Goal: Task Accomplishment & Management: Manage account settings

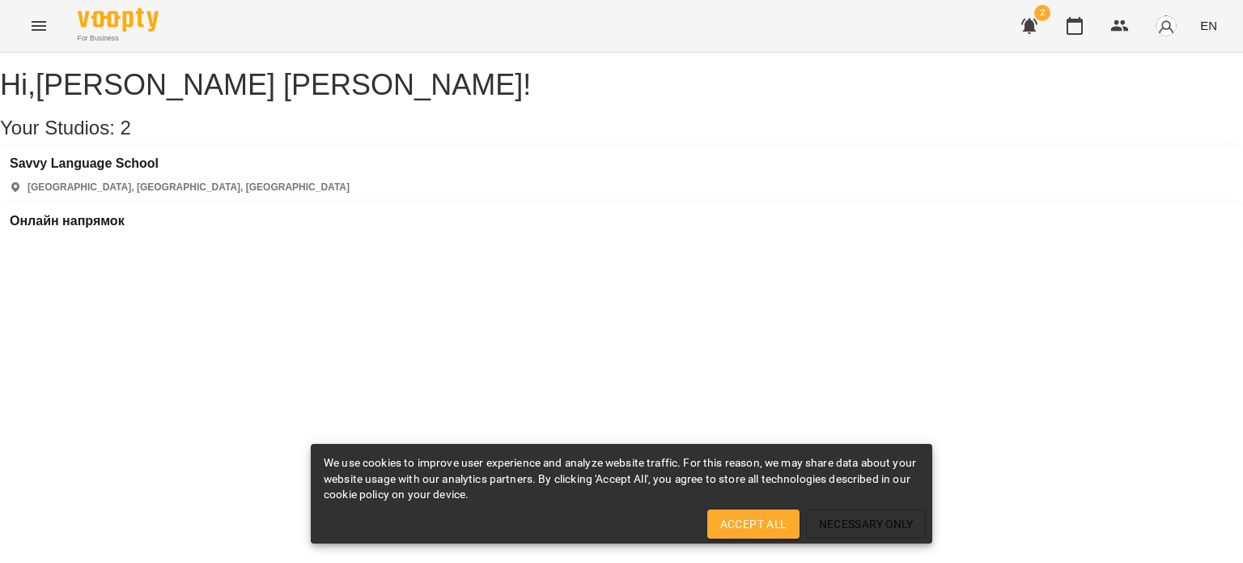
click at [529, 247] on div "Hi , [PERSON_NAME] [PERSON_NAME] ! Your Studios: 2 [GEOGRAPHIC_DATA] [GEOGRAPHI…" at bounding box center [621, 150] width 1243 height 194
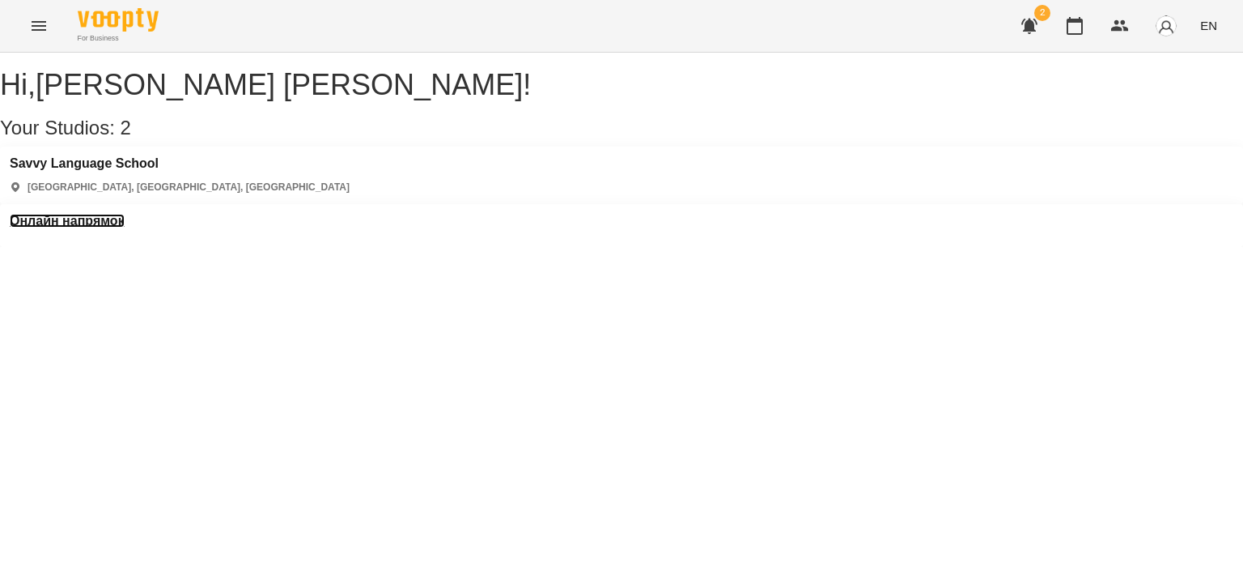
click at [125, 214] on h3 "Онлайн напрямок" at bounding box center [67, 221] width 115 height 15
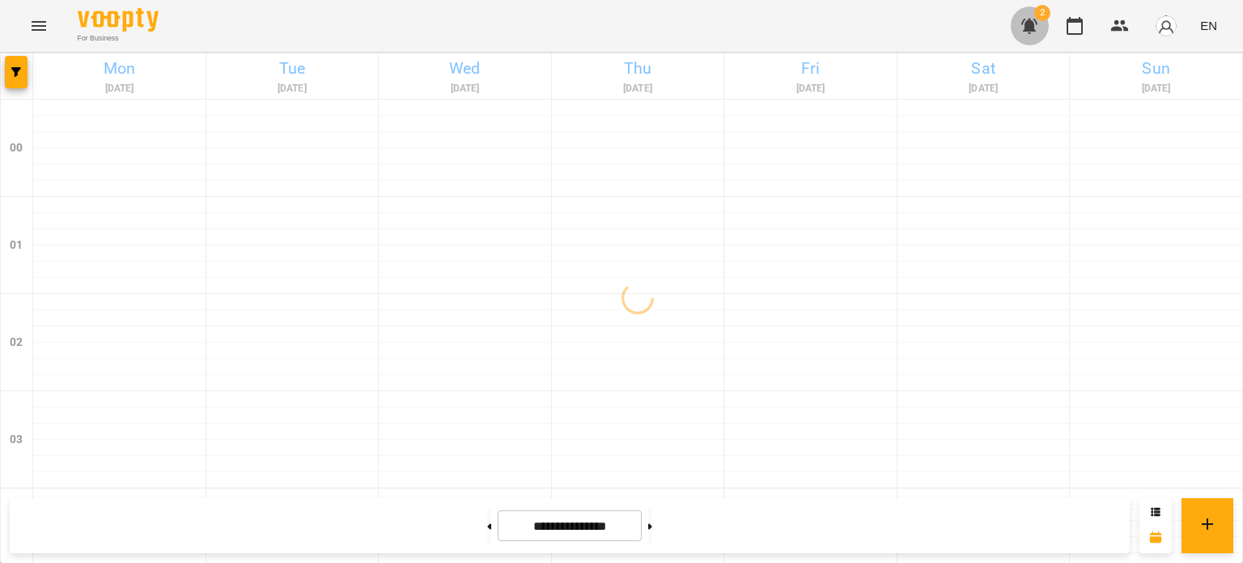
click at [1033, 29] on icon "button" at bounding box center [1030, 26] width 16 height 15
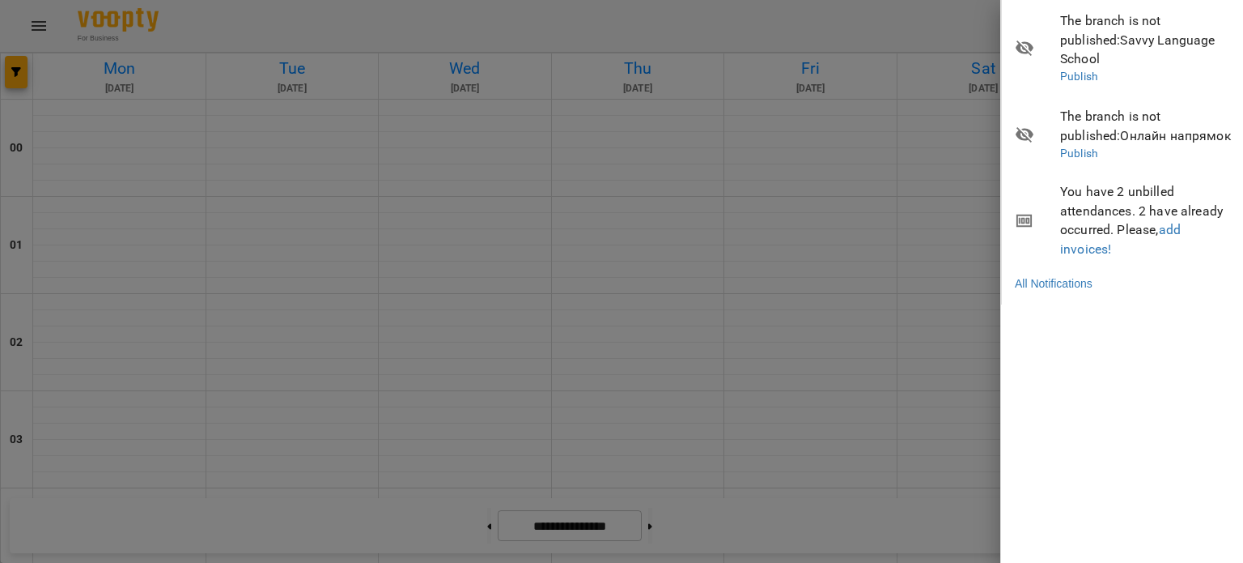
click at [887, 17] on div at bounding box center [621, 281] width 1243 height 563
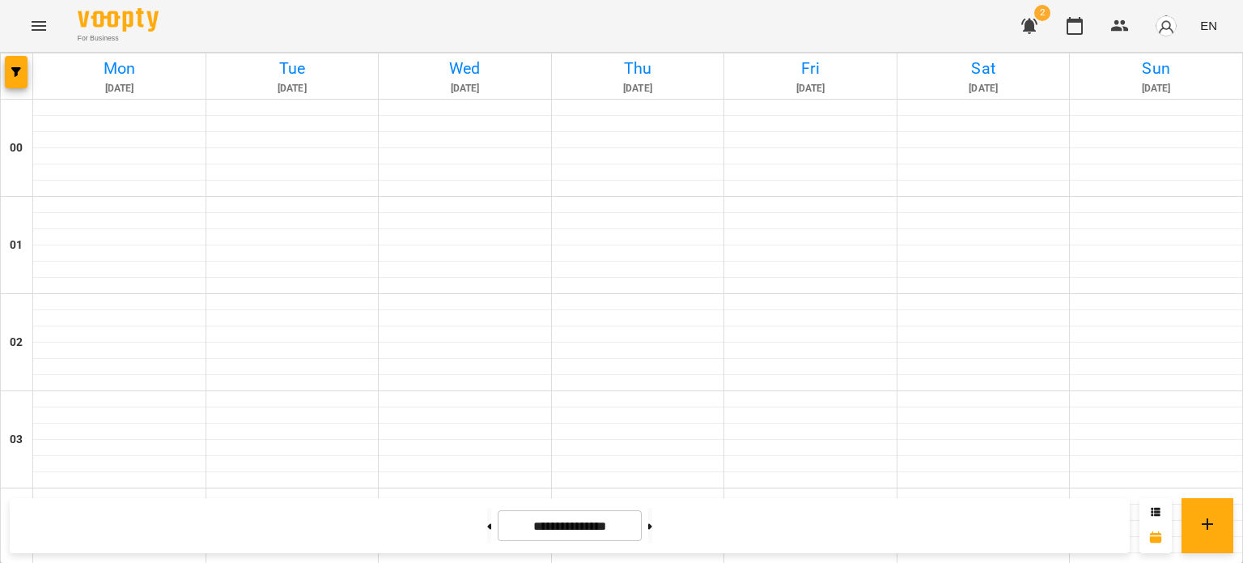
scroll to position [810, 0]
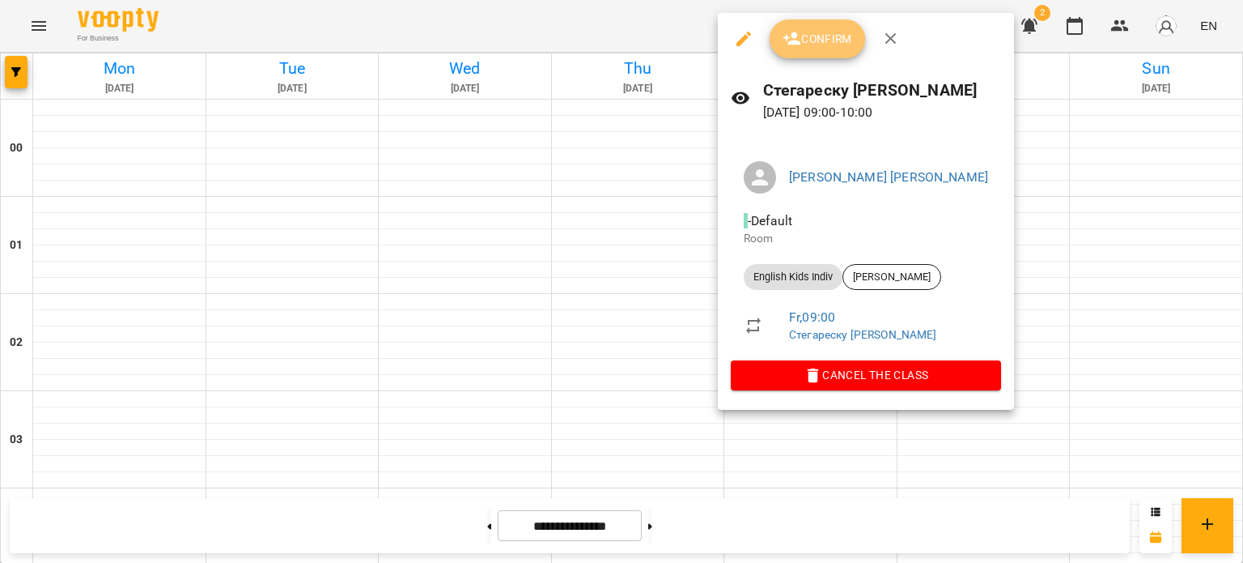
click at [827, 50] on button "Confirm" at bounding box center [818, 38] width 96 height 39
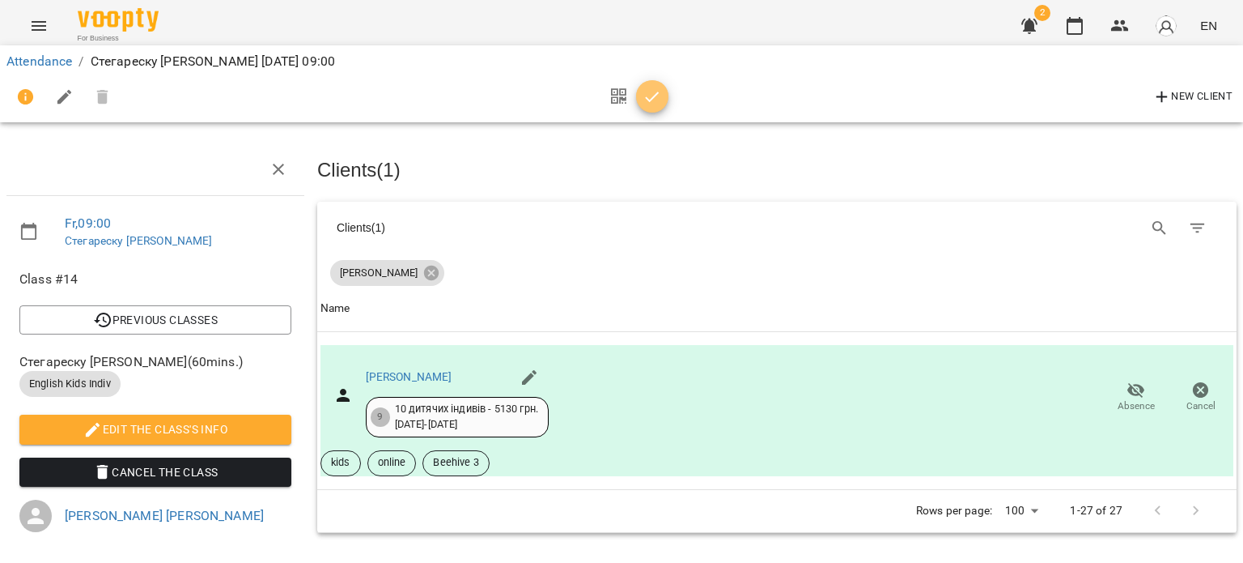
click at [653, 95] on icon "button" at bounding box center [652, 96] width 19 height 19
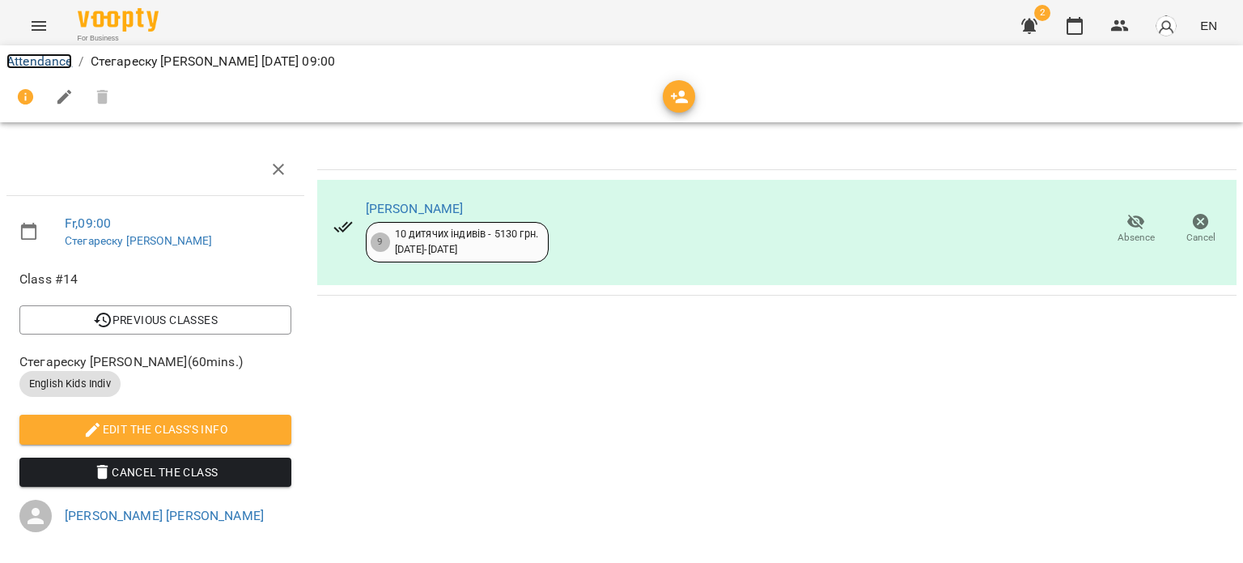
click at [32, 55] on link "Attendance" at bounding box center [39, 60] width 66 height 15
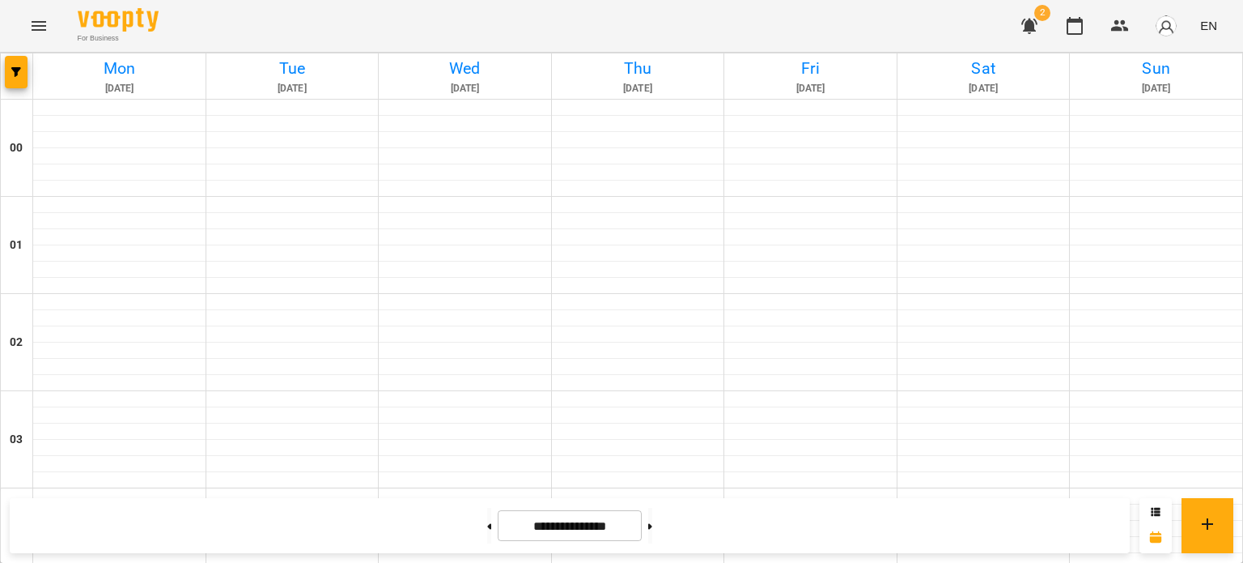
scroll to position [729, 0]
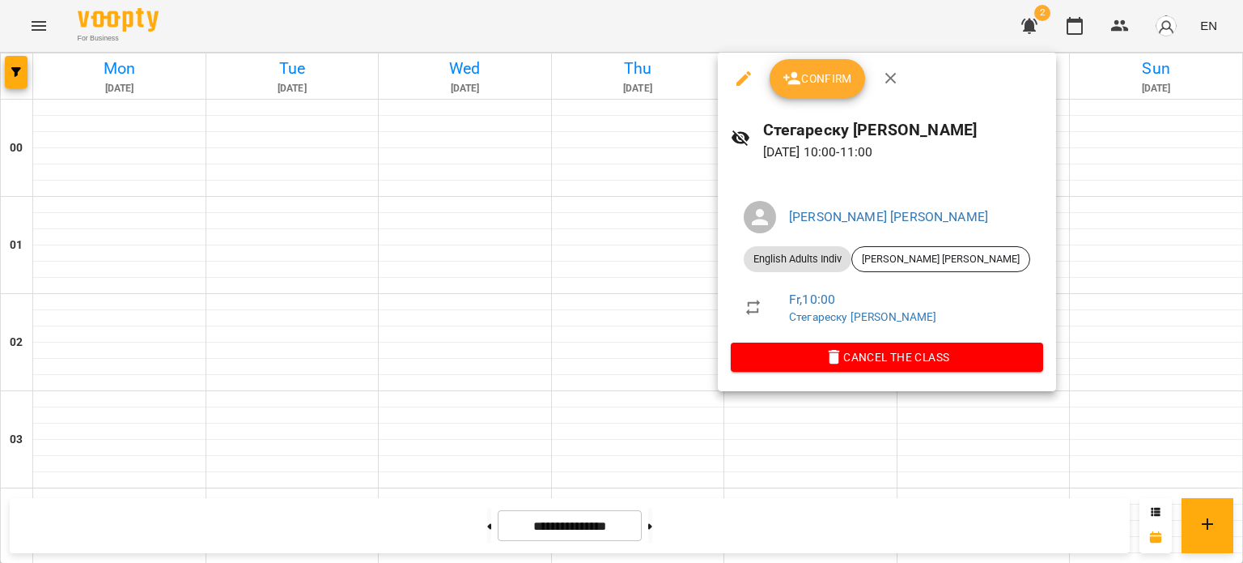
click at [742, 86] on icon "button" at bounding box center [743, 78] width 19 height 19
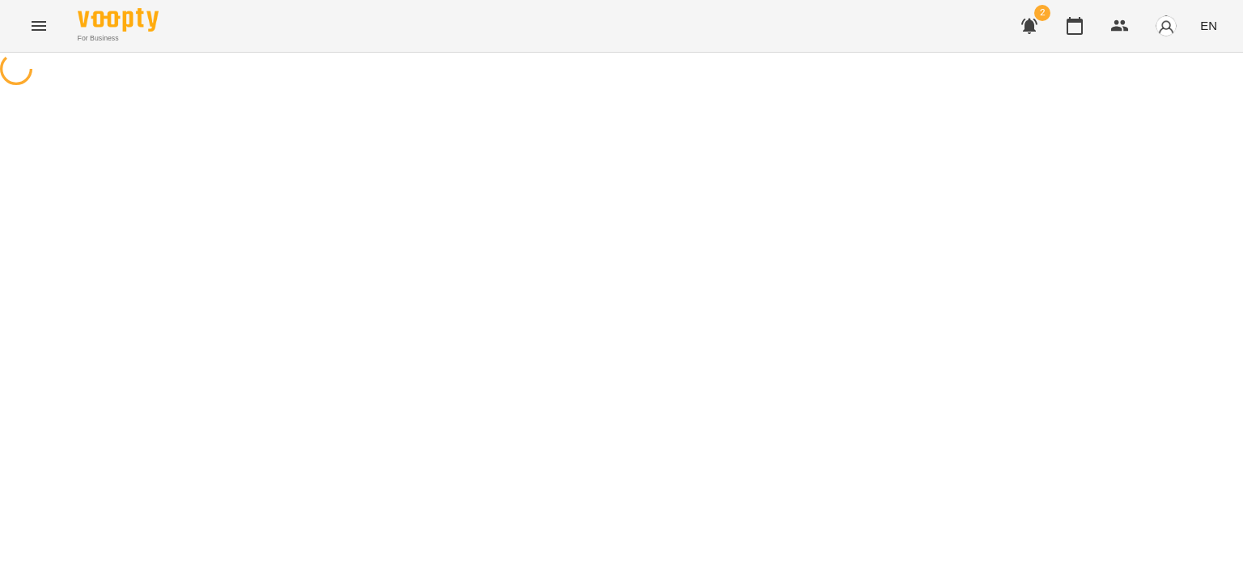
select select "**********"
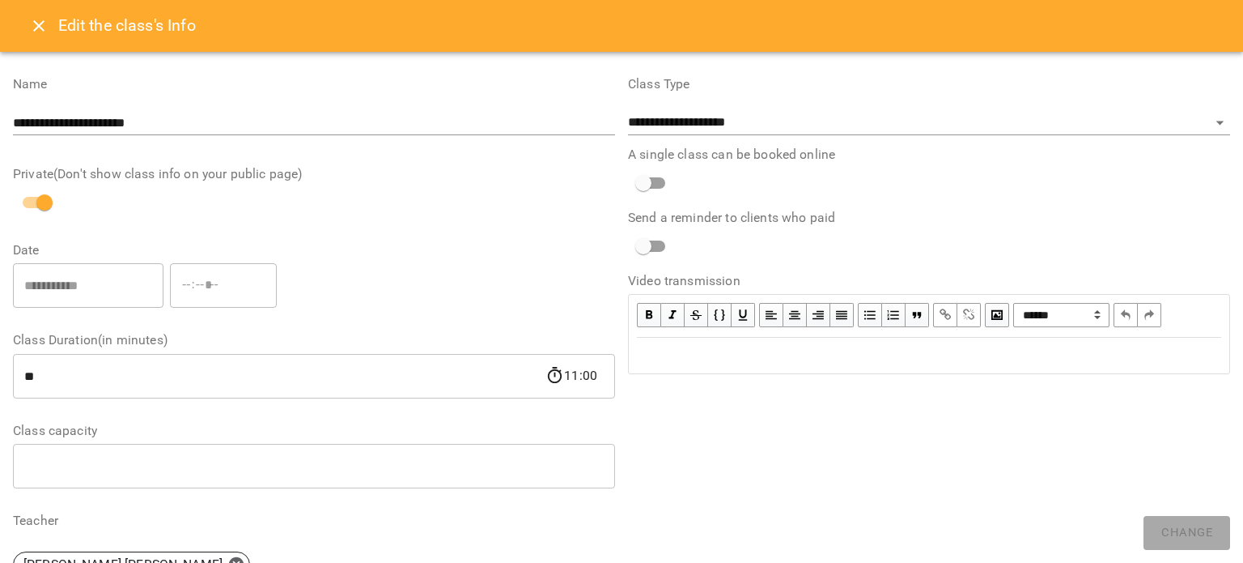
click at [38, 25] on icon "Close" at bounding box center [38, 25] width 11 height 11
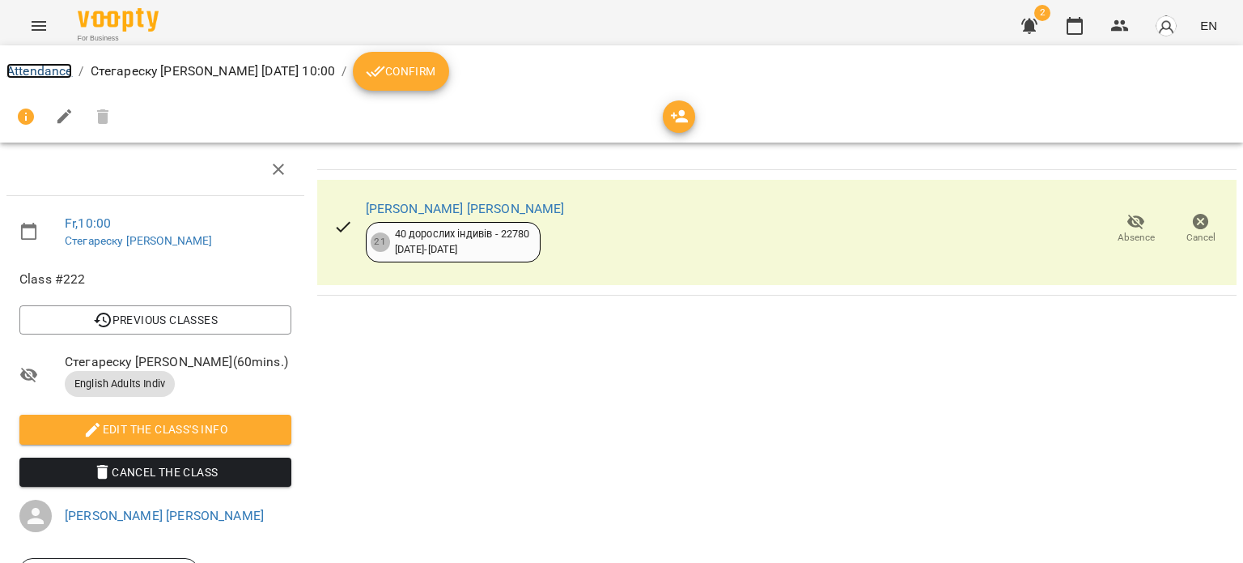
click at [24, 66] on link "Attendance" at bounding box center [39, 70] width 66 height 15
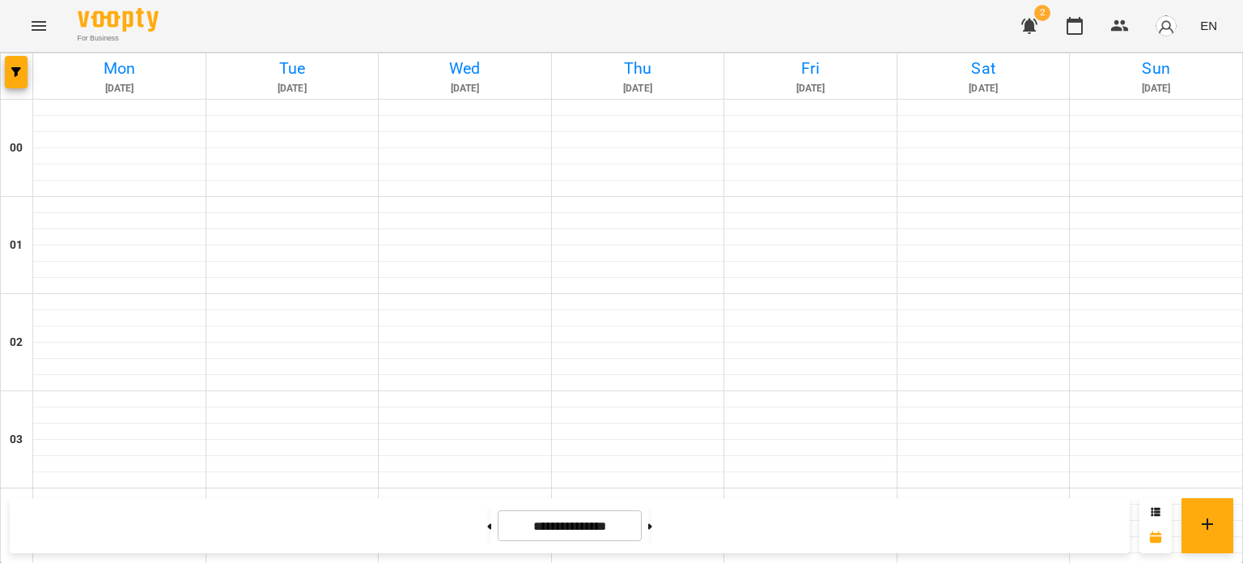
scroll to position [810, 0]
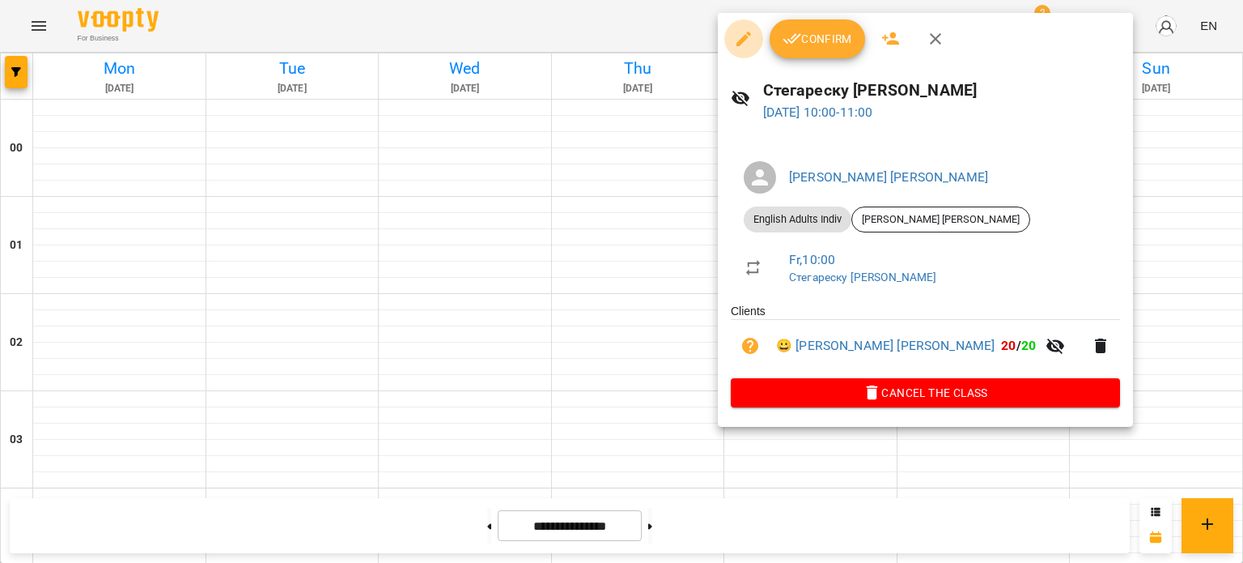
click at [737, 38] on icon "button" at bounding box center [743, 38] width 19 height 19
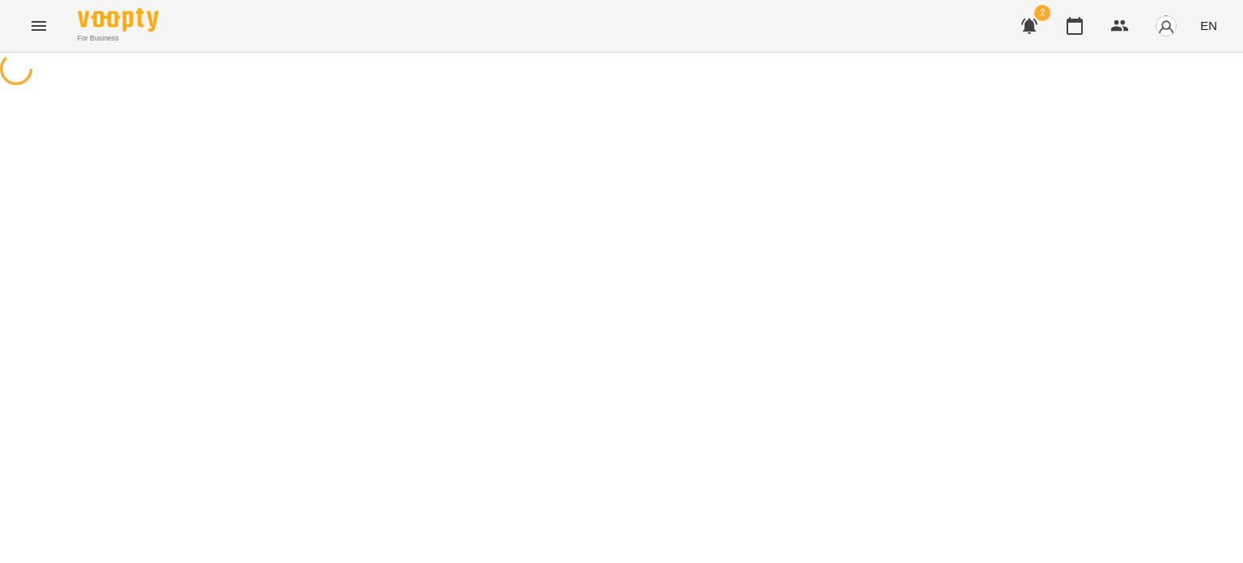
select select "**********"
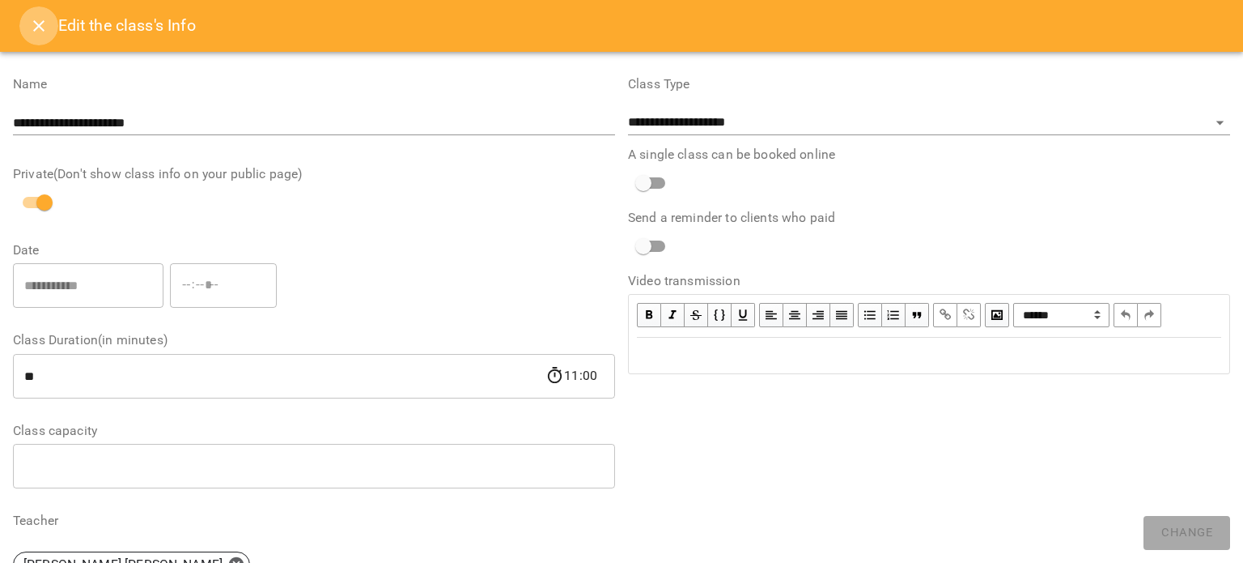
click at [36, 19] on icon "Close" at bounding box center [38, 25] width 19 height 19
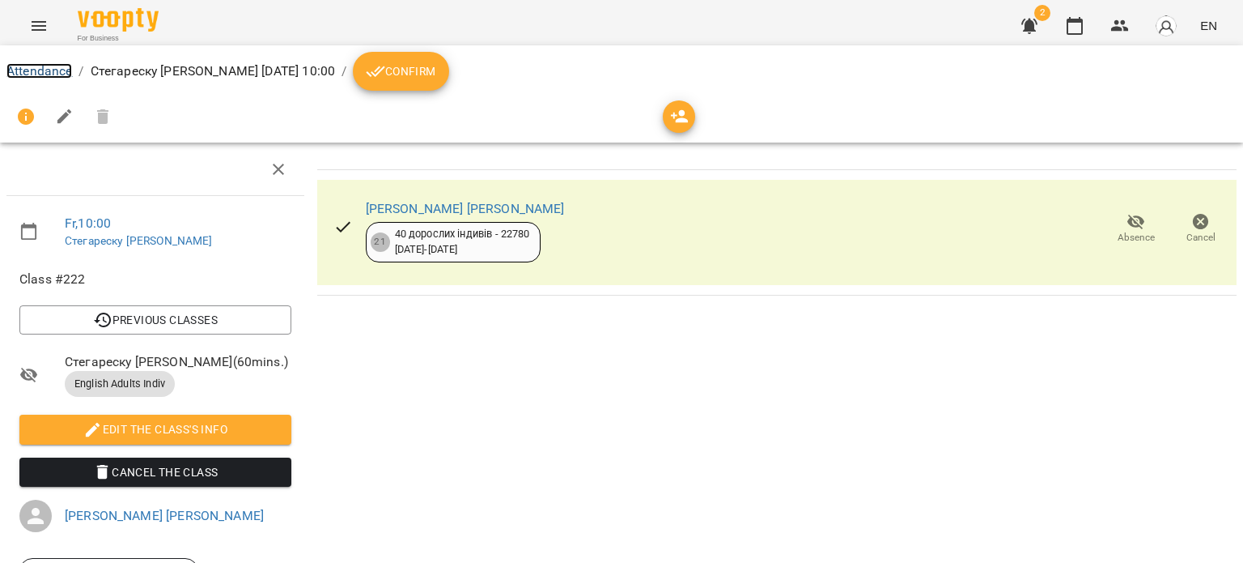
click at [48, 74] on link "Attendance" at bounding box center [39, 70] width 66 height 15
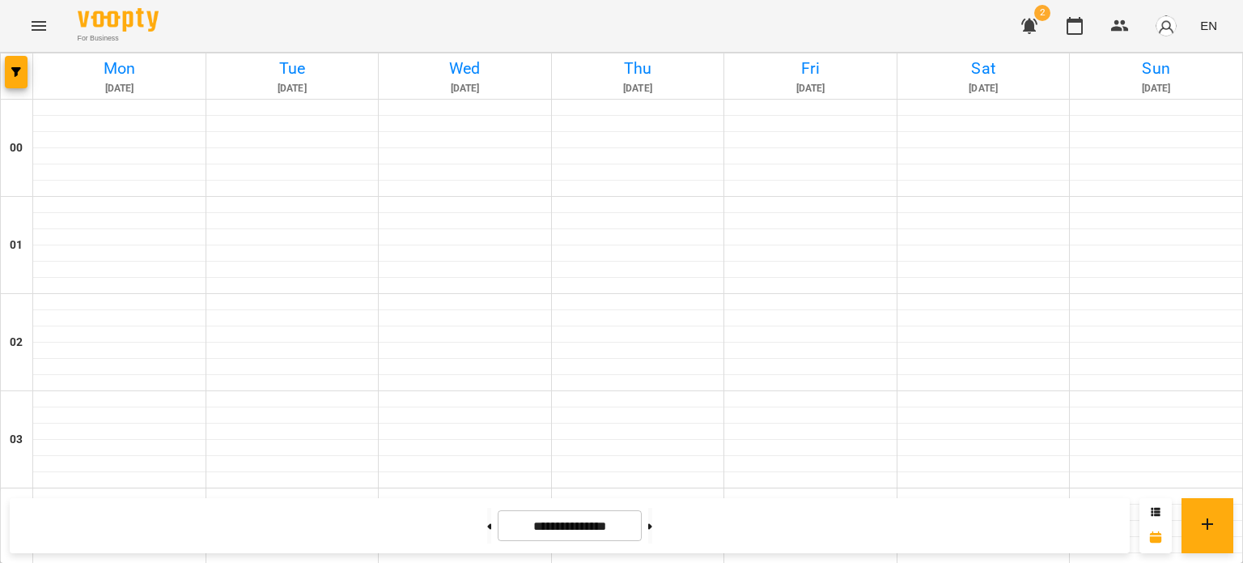
scroll to position [971, 0]
drag, startPoint x: 810, startPoint y: 181, endPoint x: 737, endPoint y: 242, distance: 95.4
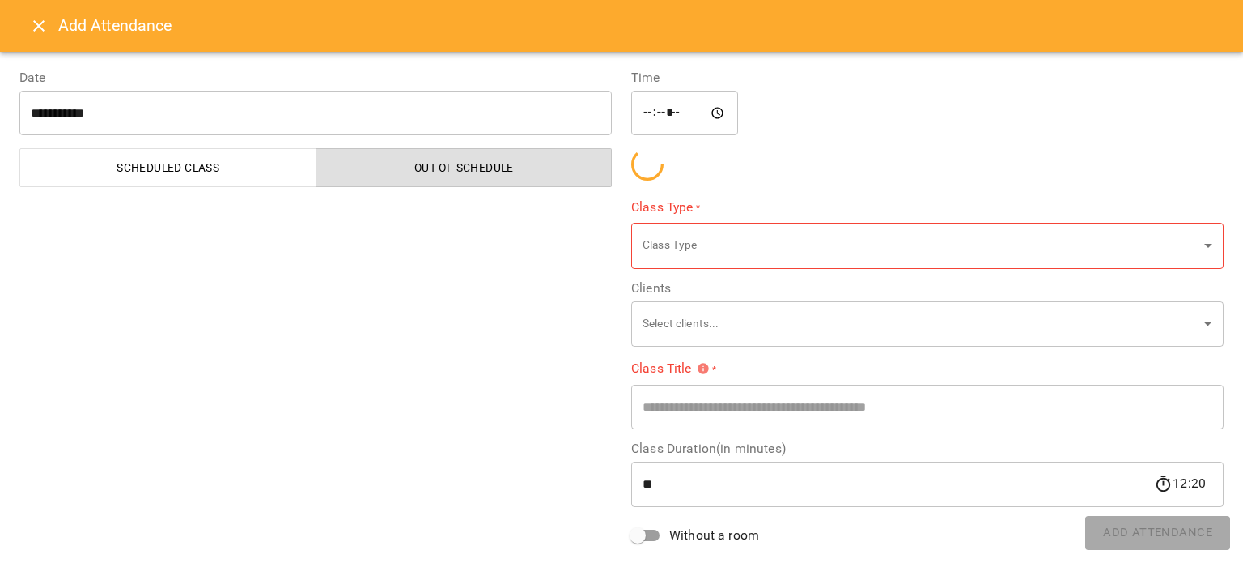
click at [780, 136] on div "***** ​" at bounding box center [927, 113] width 593 height 45
type input "**********"
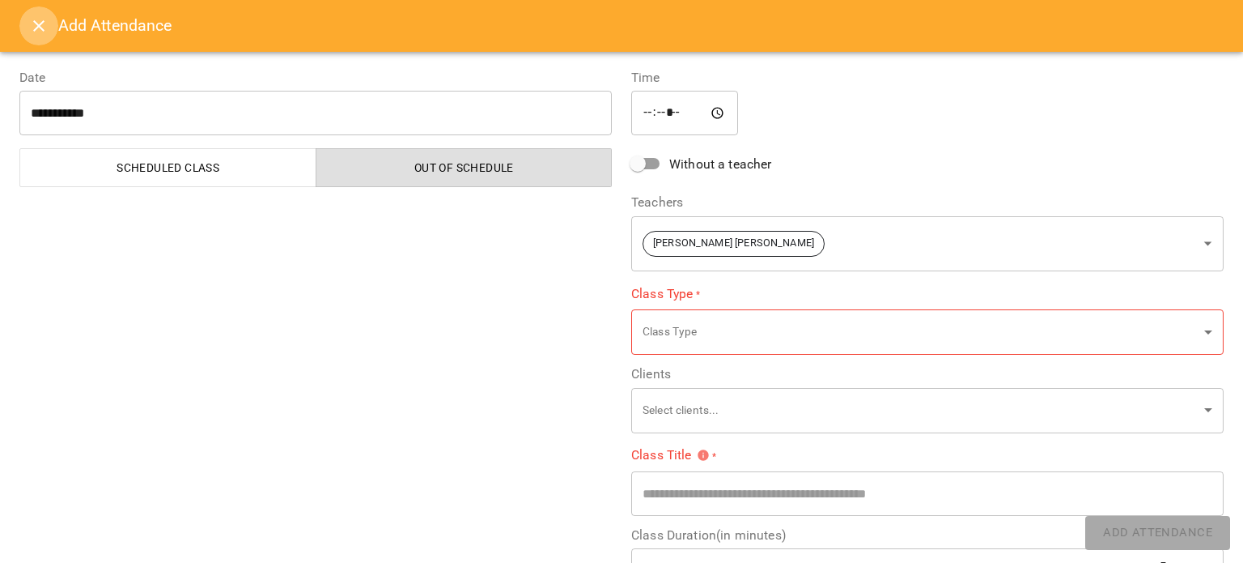
click at [45, 35] on icon "Close" at bounding box center [38, 25] width 19 height 19
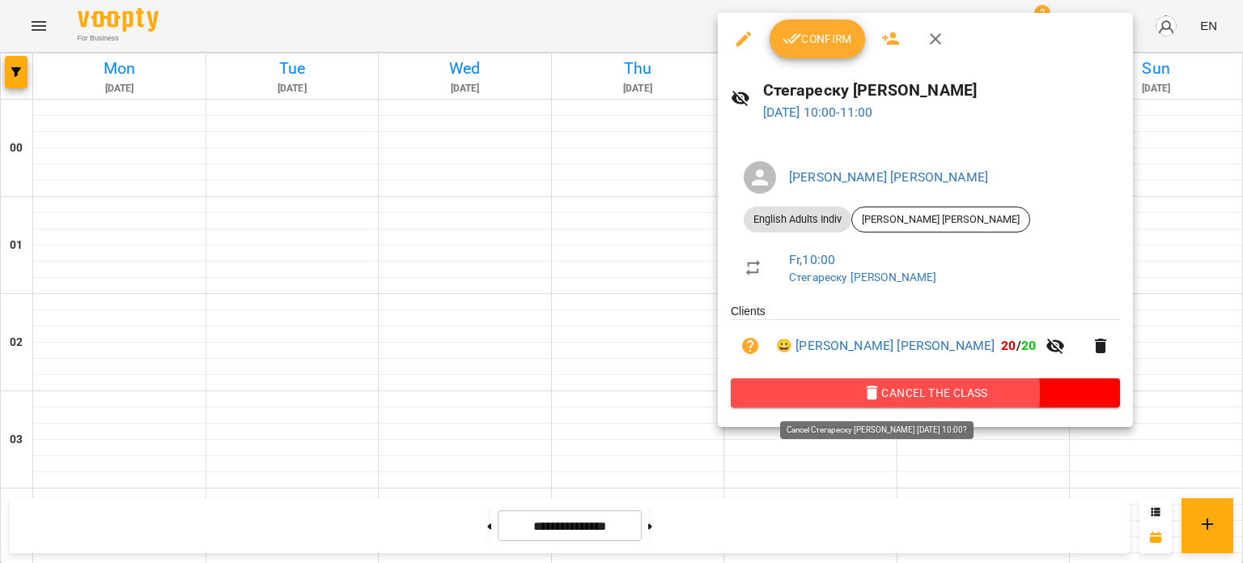
click at [859, 395] on span "Cancel the class" at bounding box center [925, 392] width 363 height 19
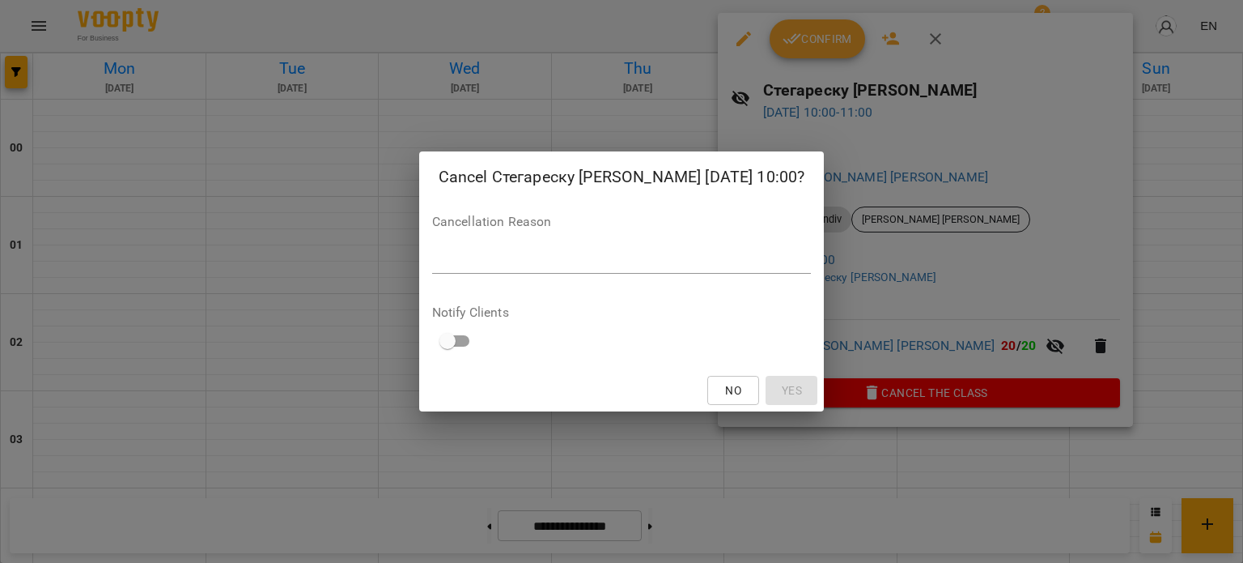
click at [509, 261] on textarea at bounding box center [622, 260] width 380 height 15
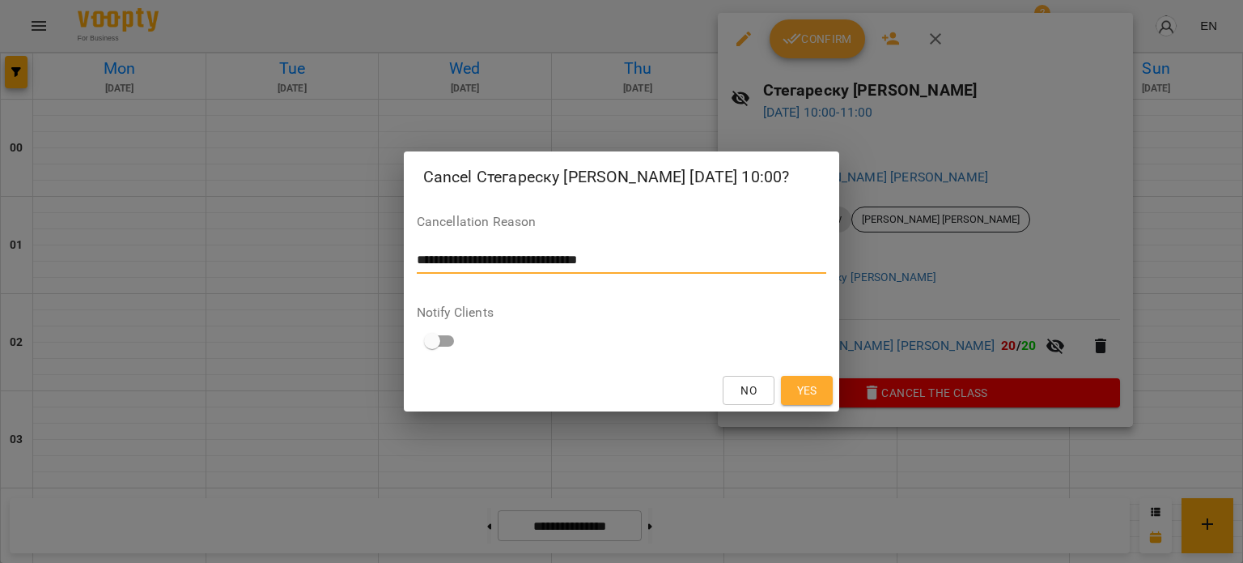
type textarea "**********"
click at [810, 394] on span "Yes" at bounding box center [807, 389] width 20 height 19
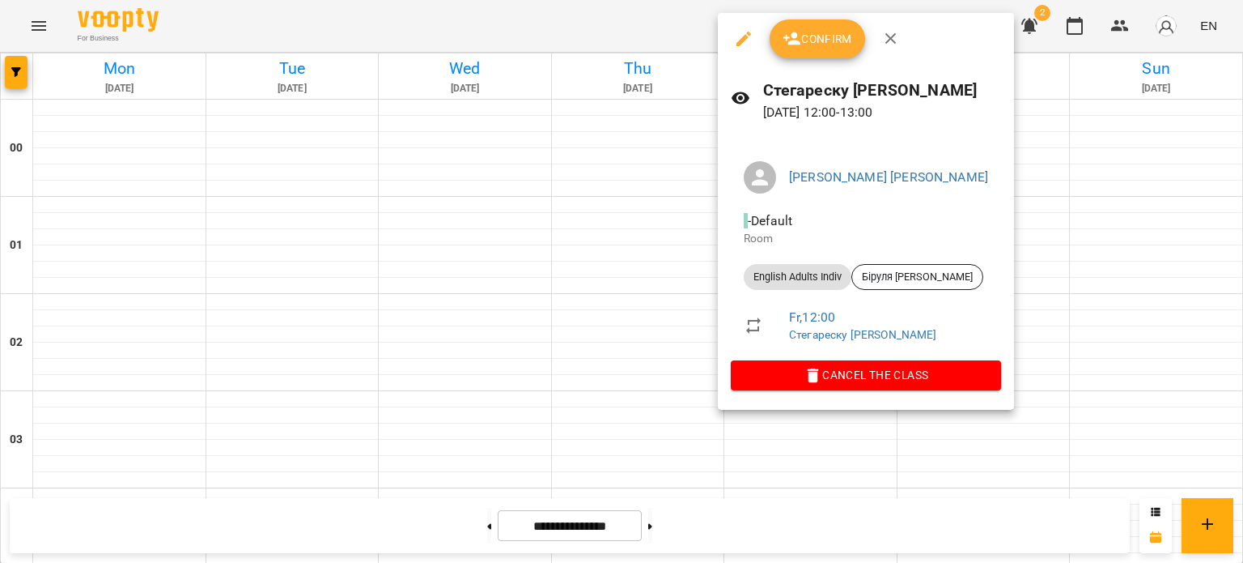
click at [809, 45] on span "Confirm" at bounding box center [818, 38] width 70 height 19
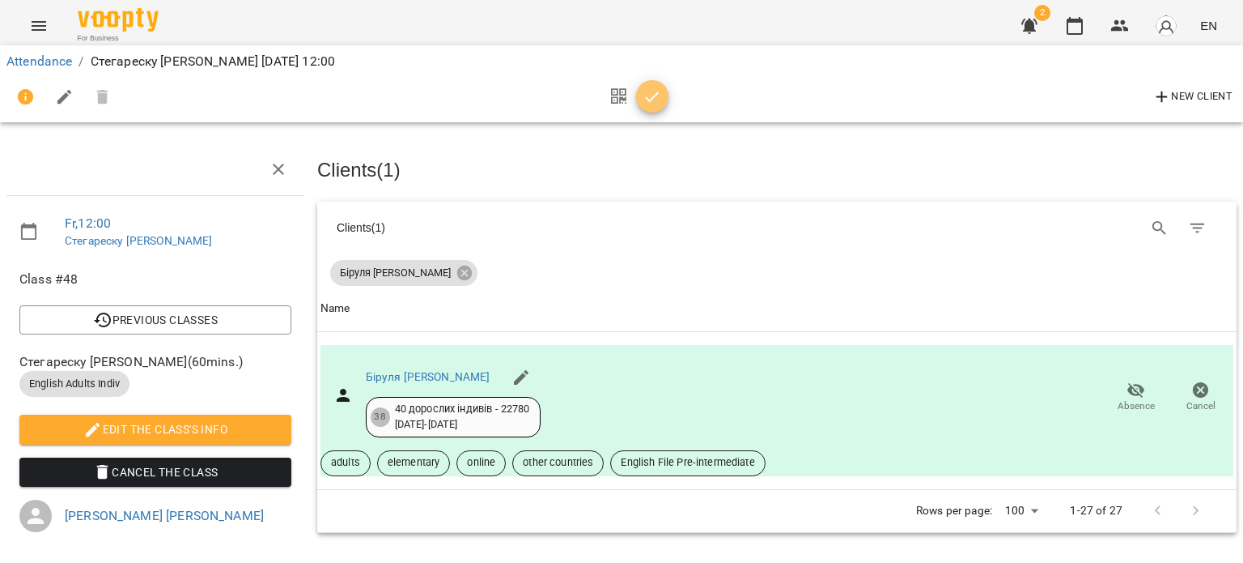
click at [655, 92] on icon "button" at bounding box center [652, 96] width 19 height 19
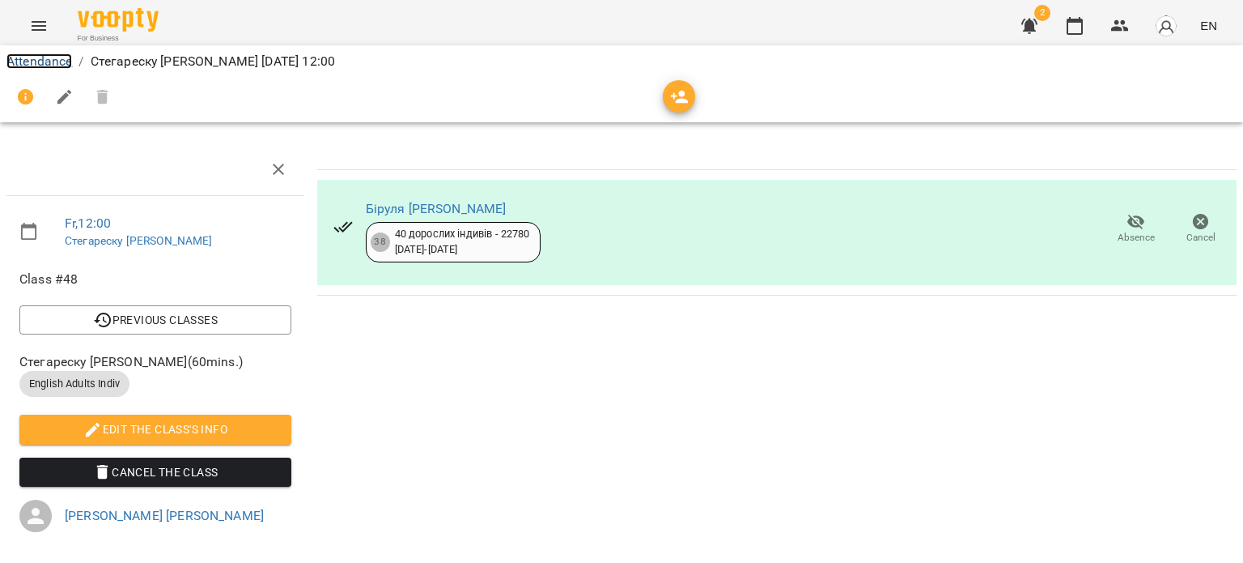
click at [36, 62] on link "Attendance" at bounding box center [39, 60] width 66 height 15
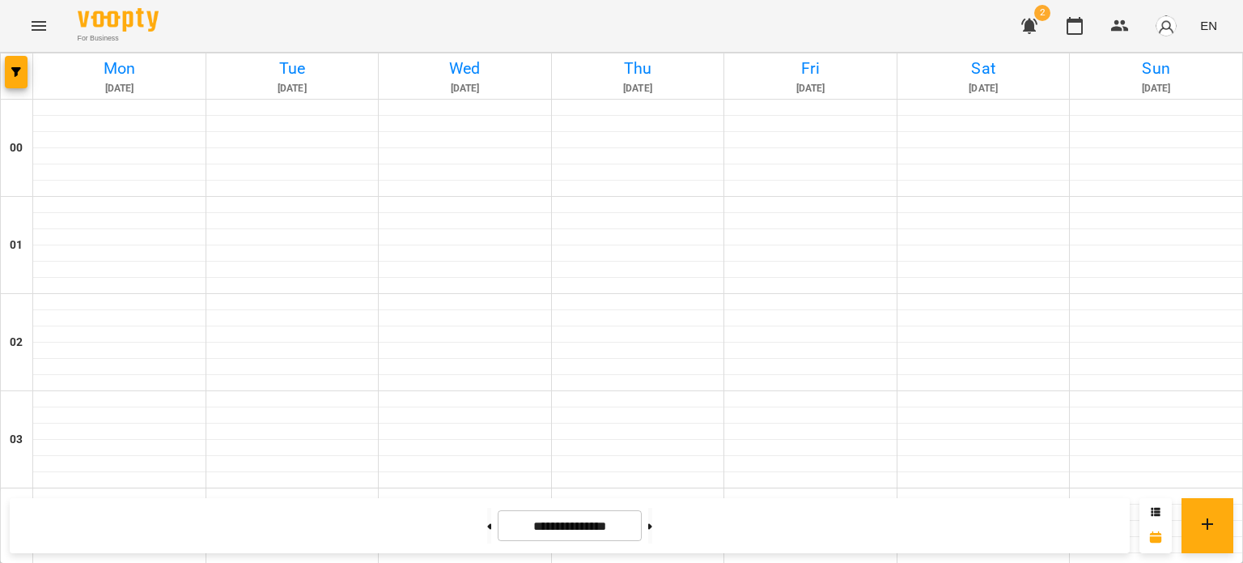
scroll to position [1214, 0]
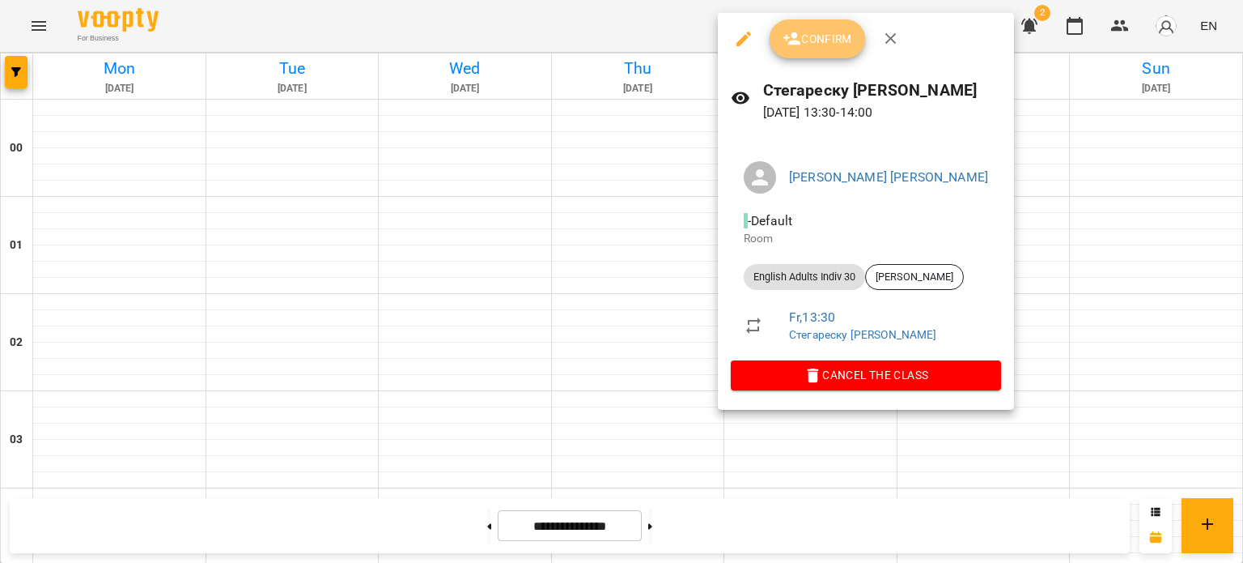
click at [801, 38] on span "Confirm" at bounding box center [818, 38] width 70 height 19
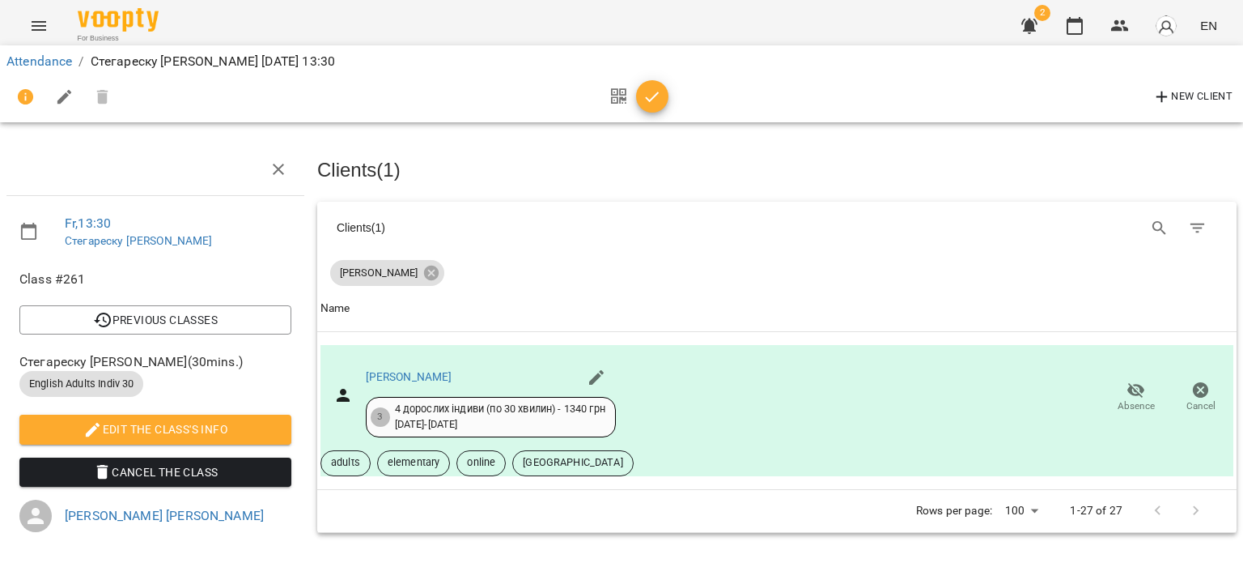
click at [646, 96] on icon "button" at bounding box center [652, 96] width 19 height 19
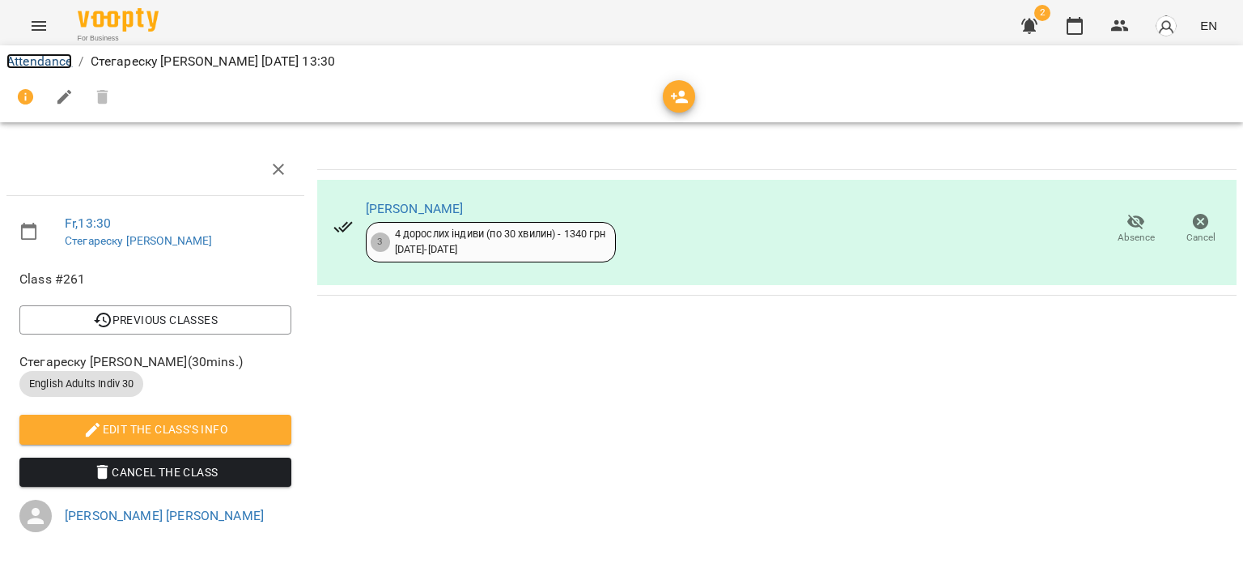
click at [27, 65] on link "Attendance" at bounding box center [39, 60] width 66 height 15
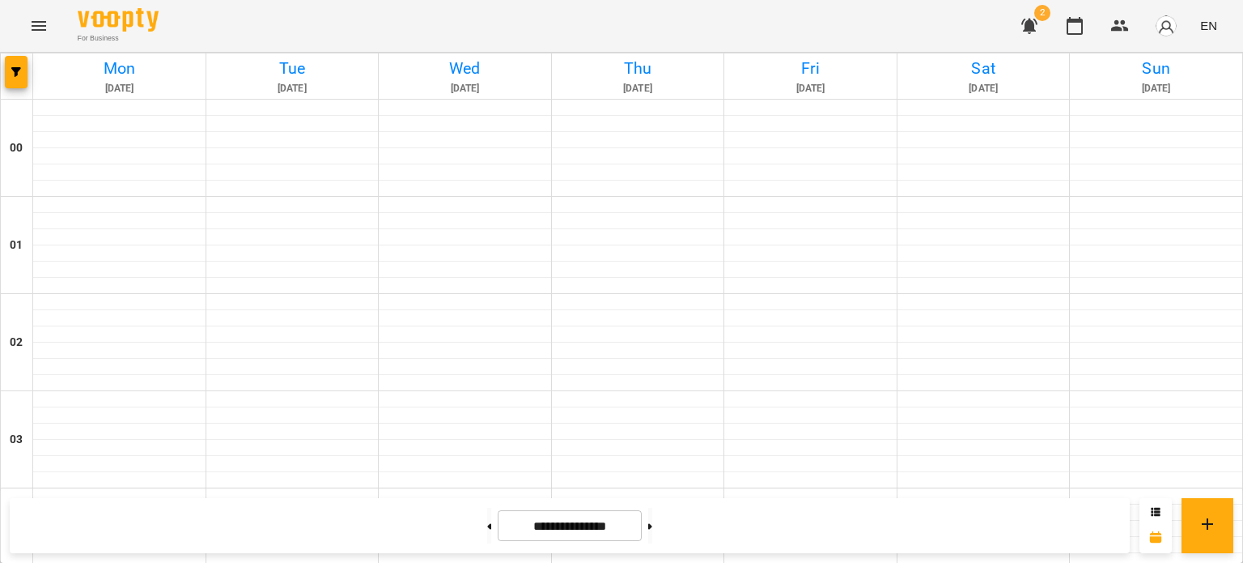
scroll to position [1295, 0]
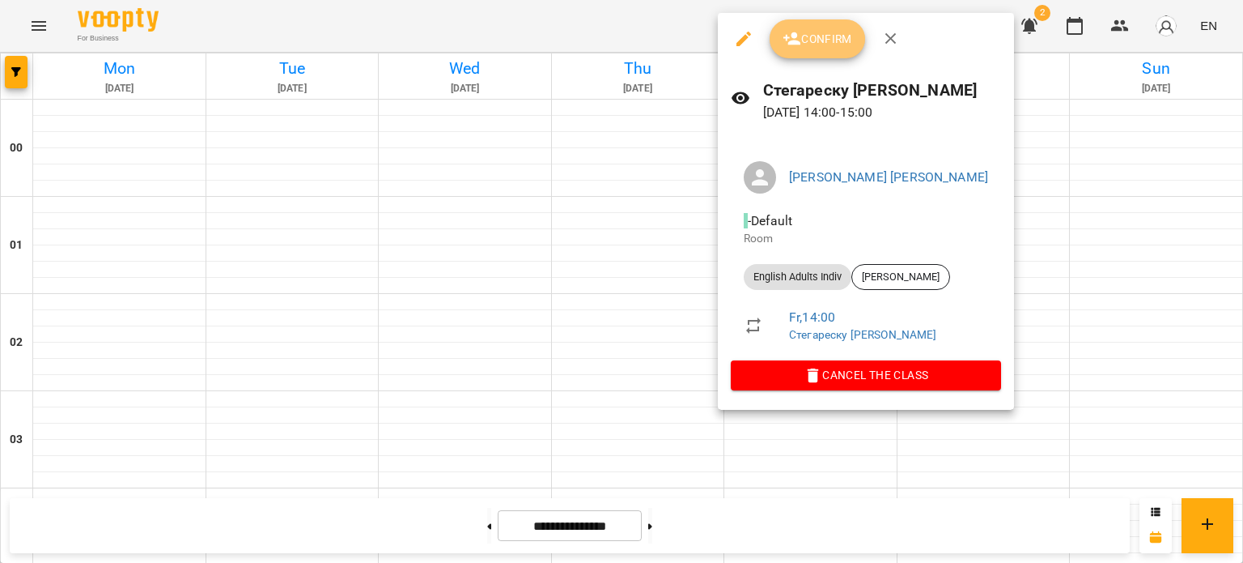
click at [800, 41] on icon "button" at bounding box center [792, 38] width 19 height 19
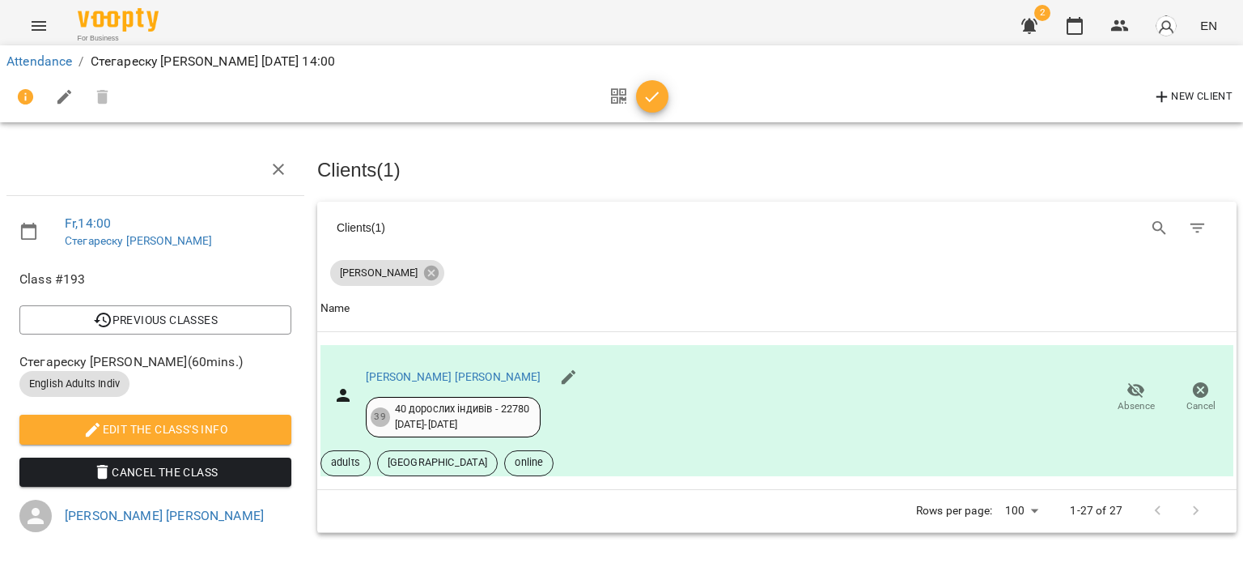
click at [653, 100] on icon "button" at bounding box center [652, 96] width 19 height 19
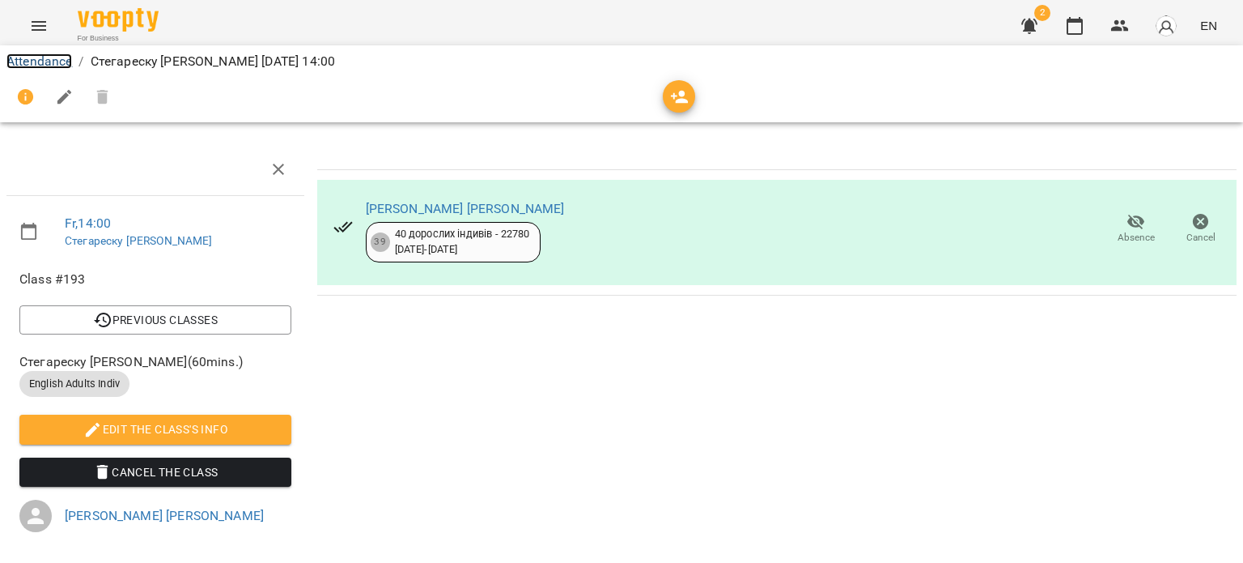
click at [28, 58] on link "Attendance" at bounding box center [39, 60] width 66 height 15
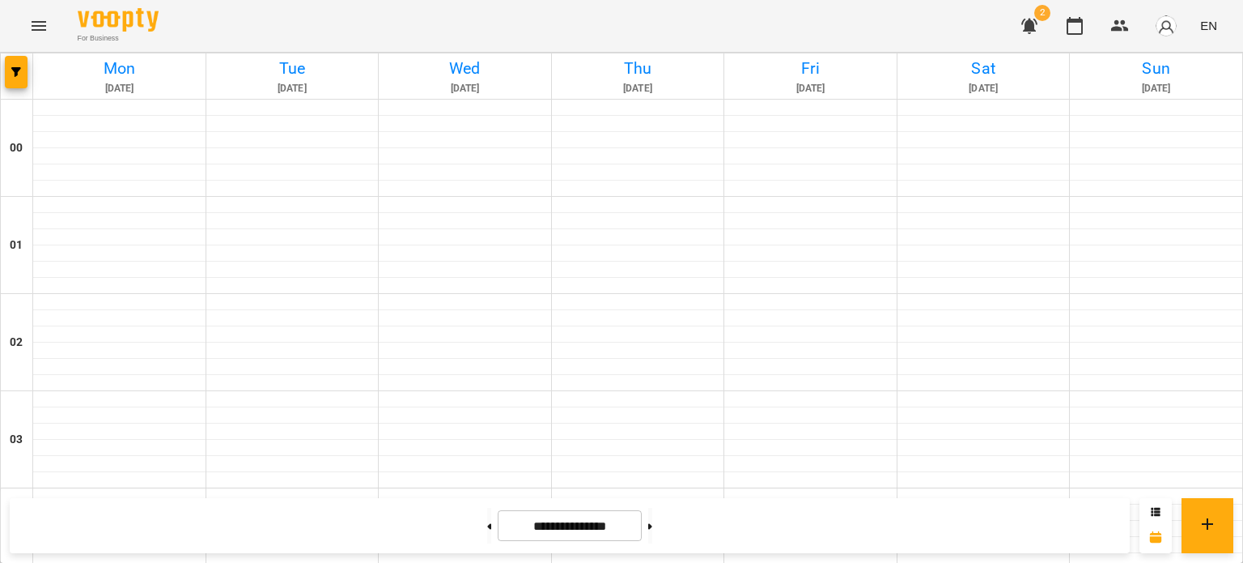
scroll to position [1940, 0]
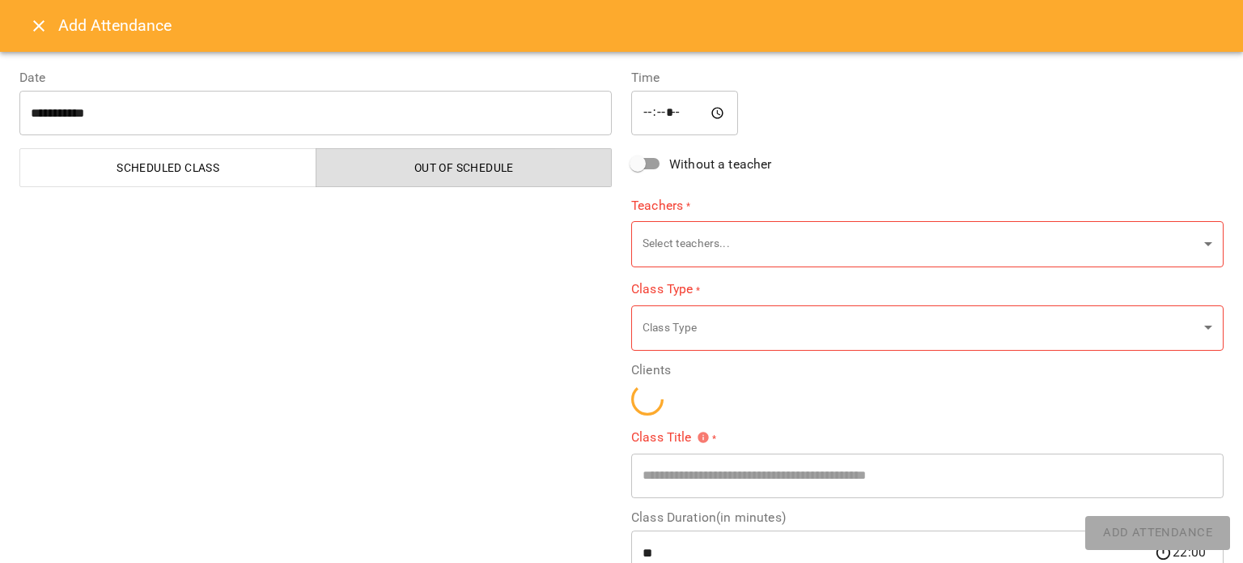
type input "**********"
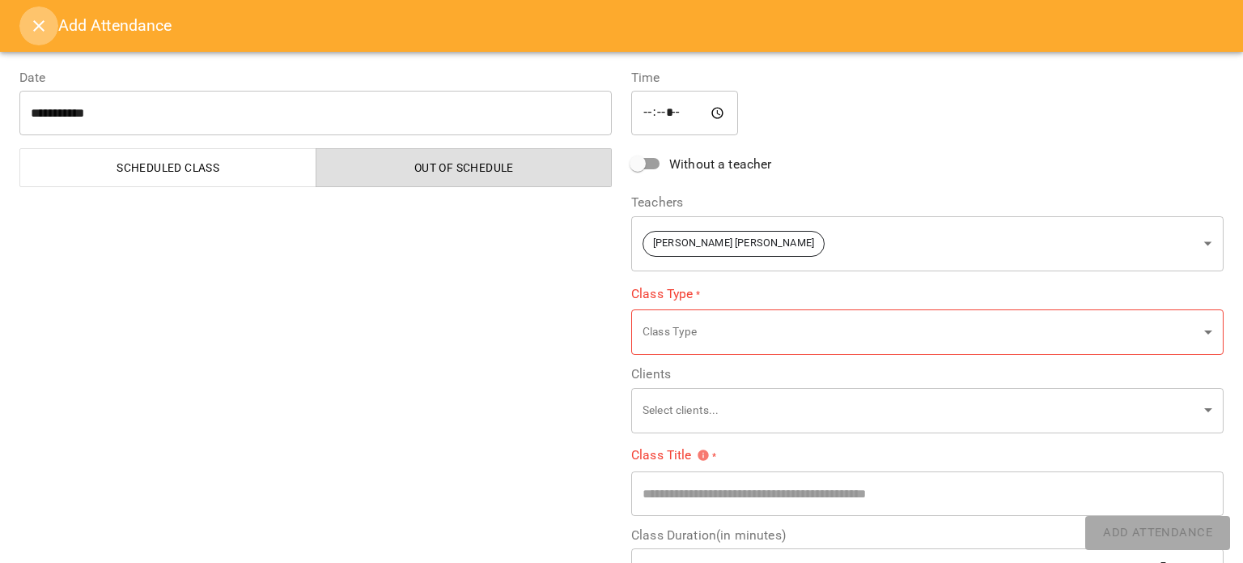
click at [32, 20] on icon "Close" at bounding box center [38, 25] width 19 height 19
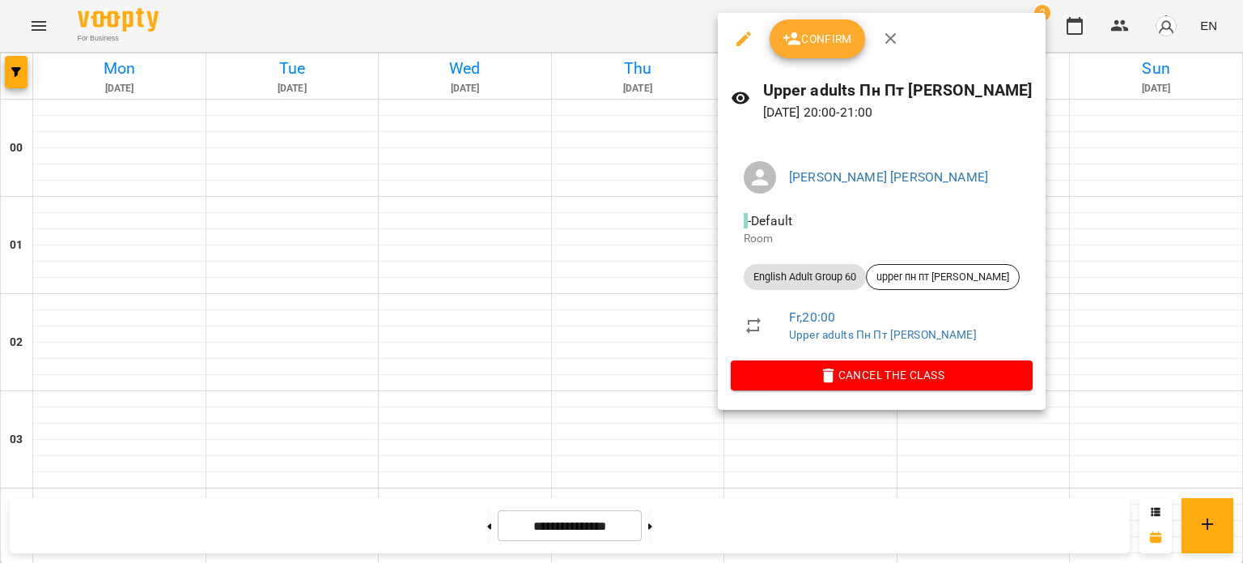
click at [748, 35] on icon "button" at bounding box center [744, 39] width 15 height 15
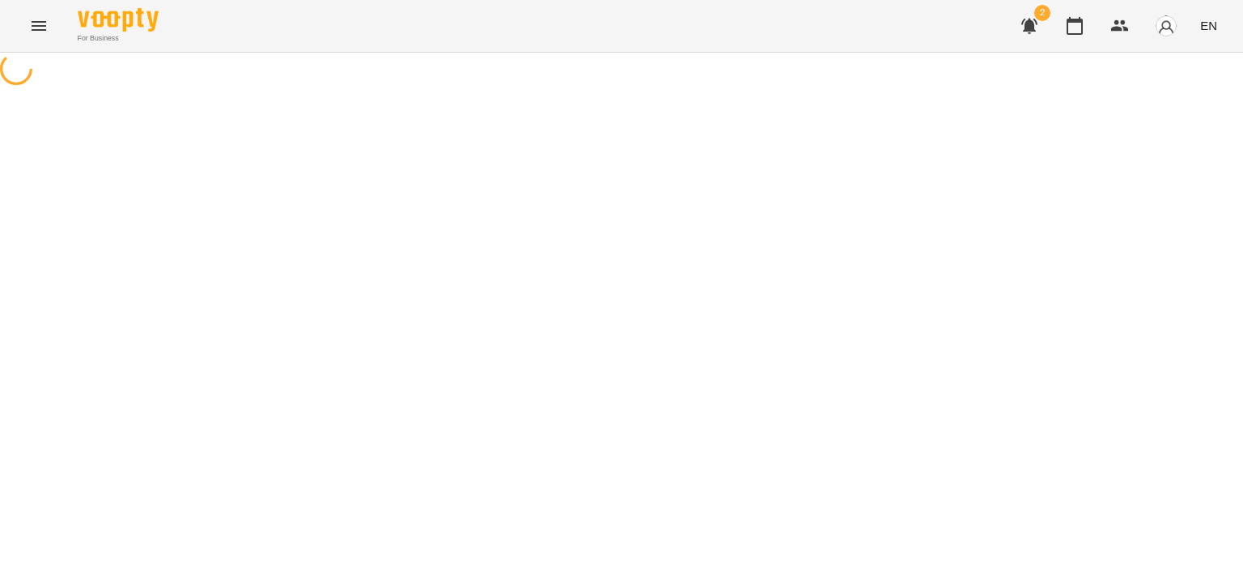
select select "**********"
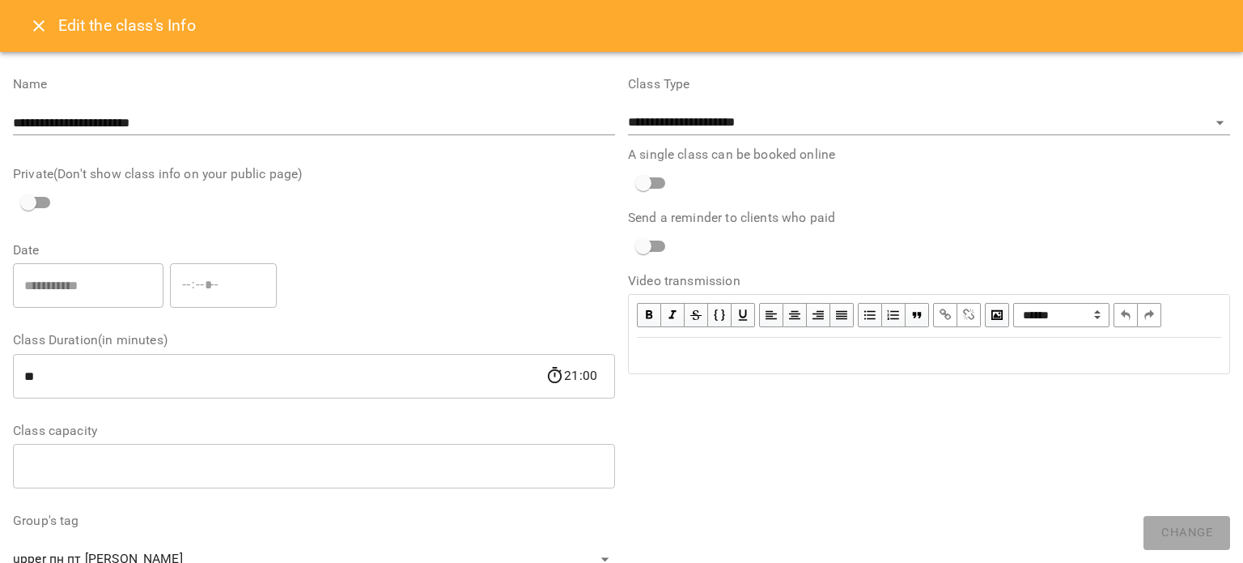
click at [42, 24] on icon "Close" at bounding box center [38, 25] width 19 height 19
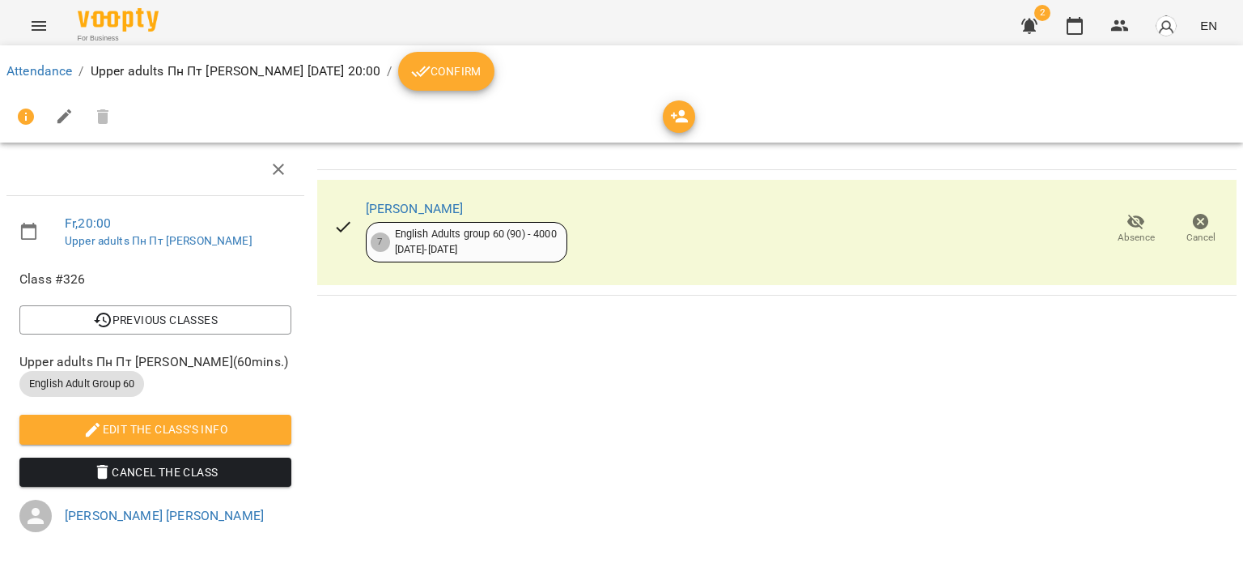
click at [442, 74] on span "Confirm" at bounding box center [446, 71] width 70 height 19
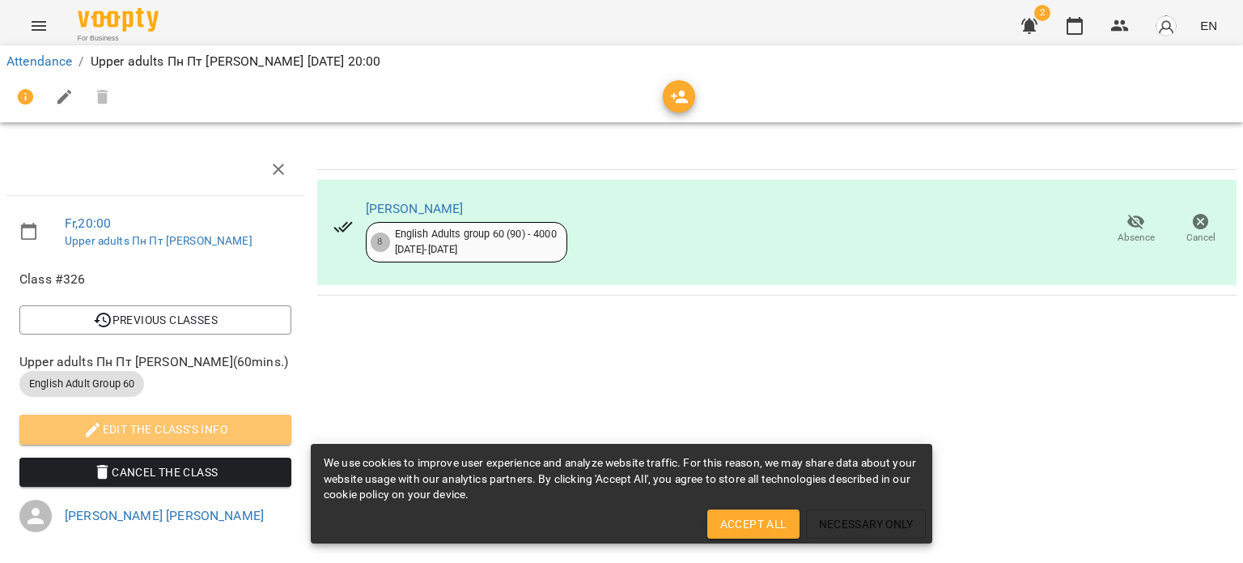
click at [162, 430] on span "Edit the class's Info" at bounding box center [155, 428] width 246 height 19
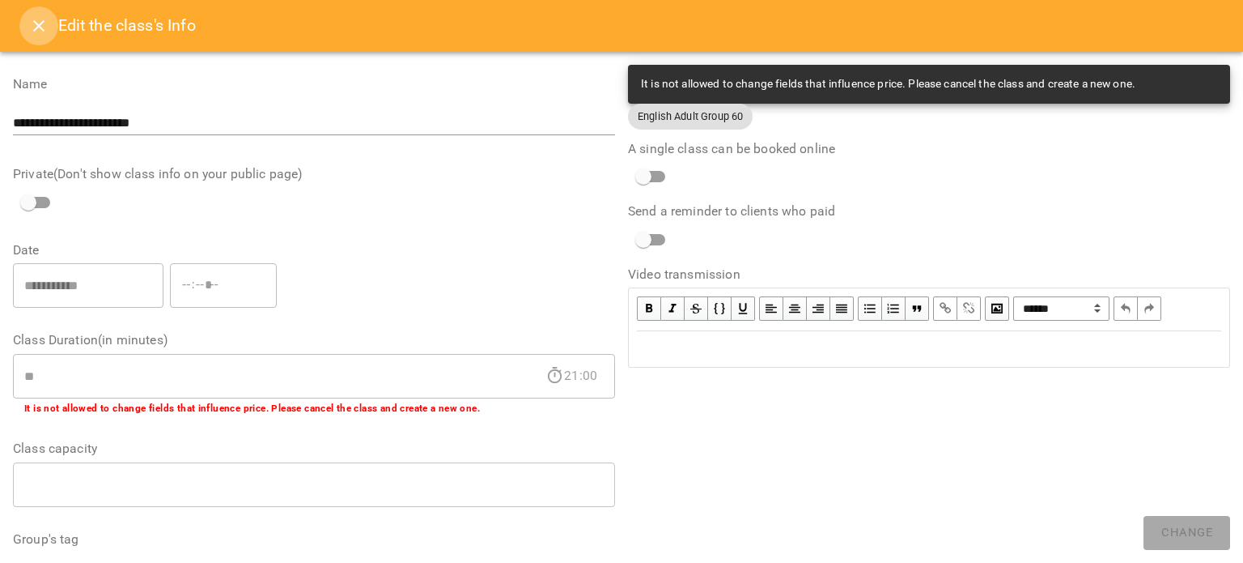
click at [36, 19] on icon "Close" at bounding box center [38, 25] width 19 height 19
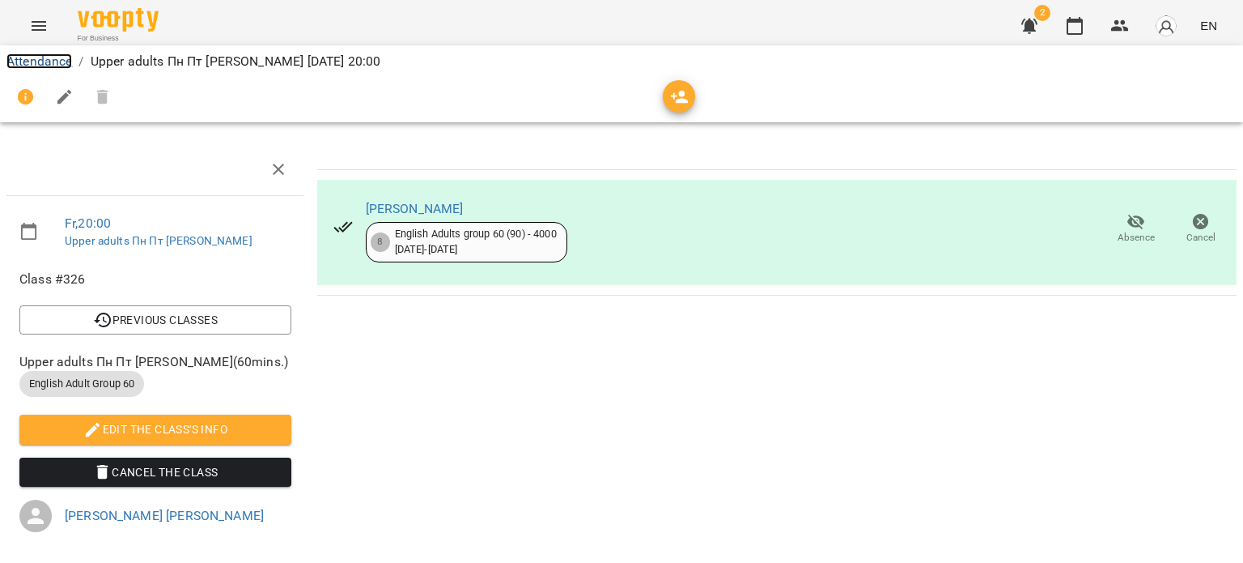
click at [36, 57] on link "Attendance" at bounding box center [39, 60] width 66 height 15
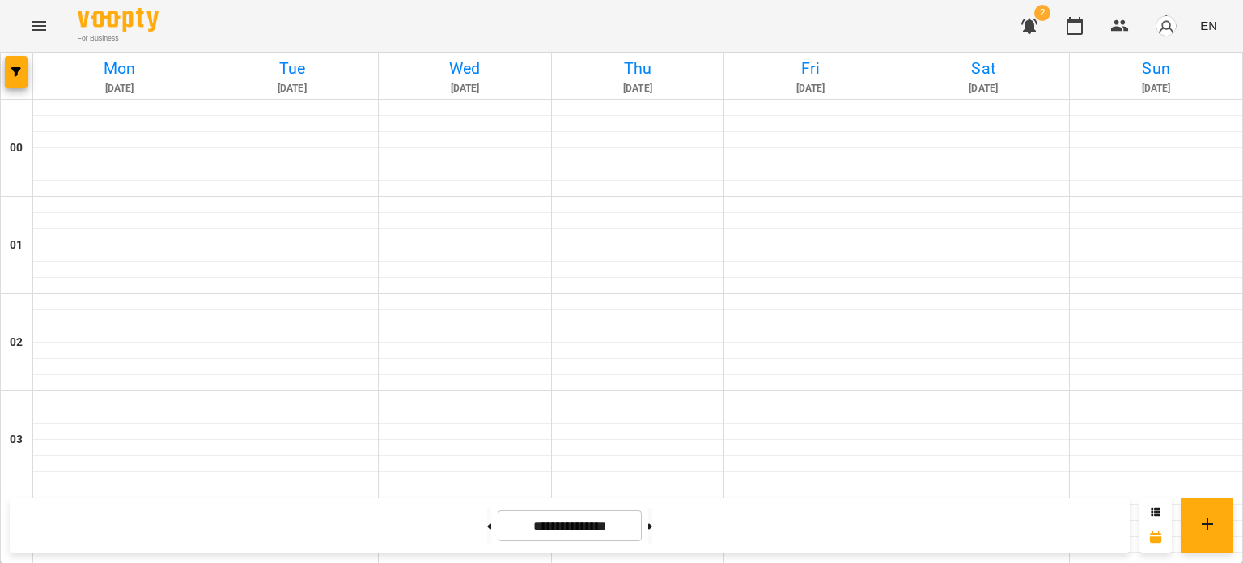
scroll to position [1052, 0]
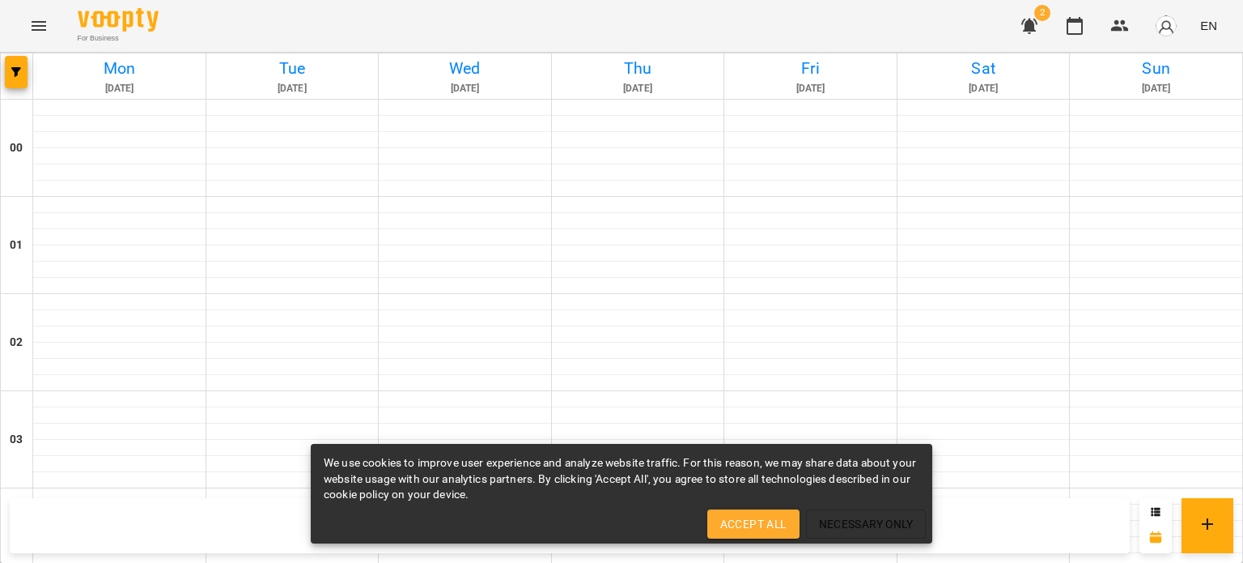
scroll to position [1295, 0]
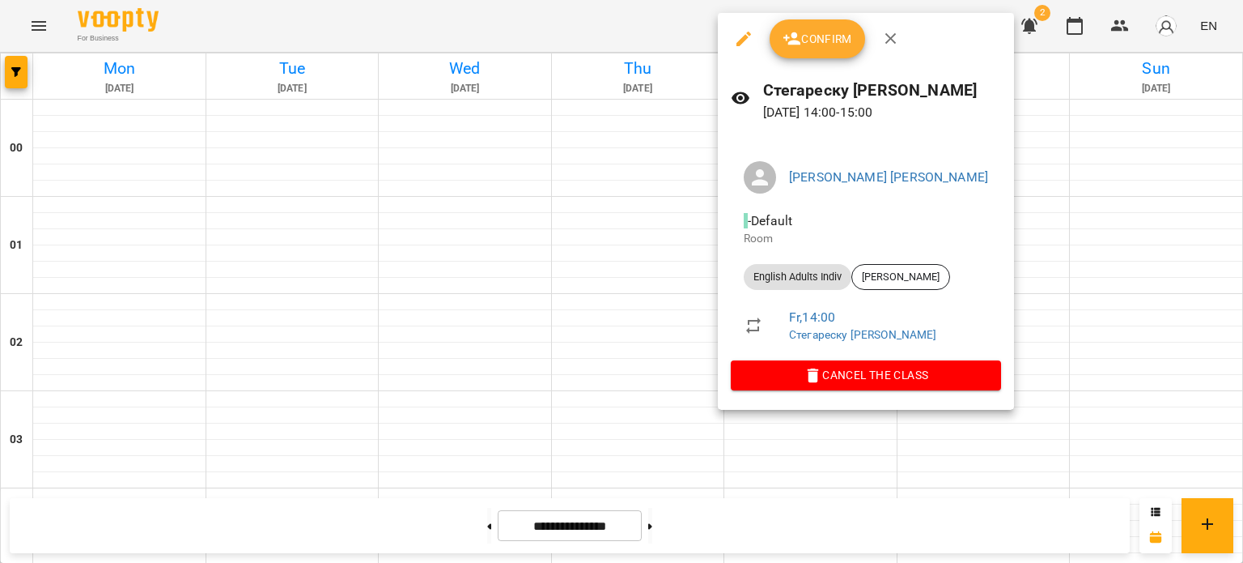
click at [826, 49] on button "Confirm" at bounding box center [818, 38] width 96 height 39
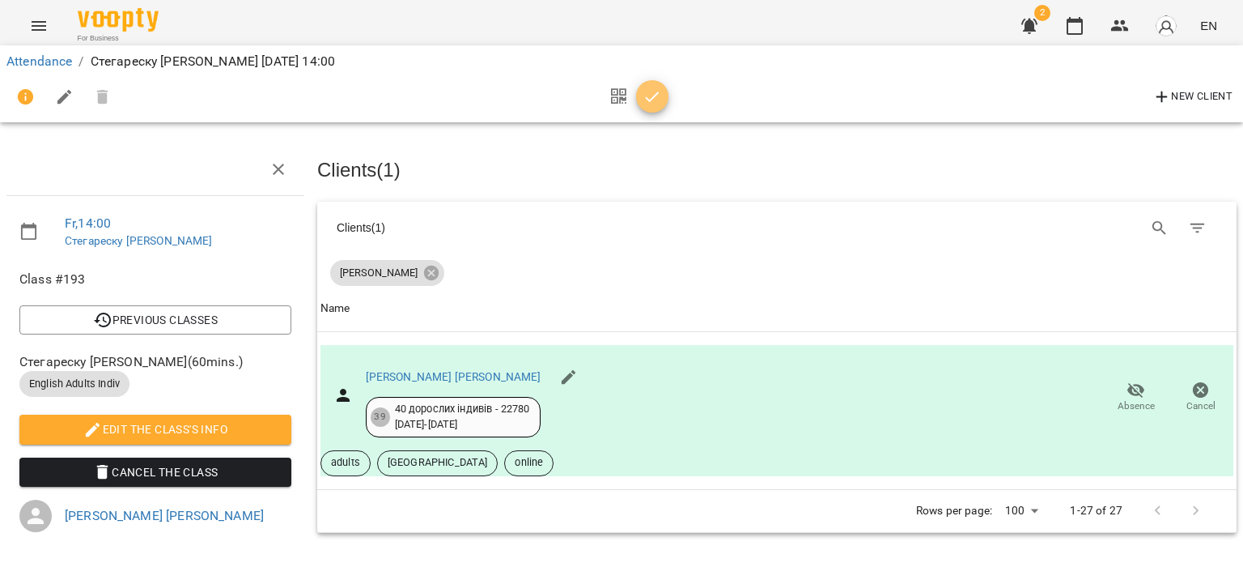
click at [651, 98] on icon "button" at bounding box center [652, 96] width 19 height 19
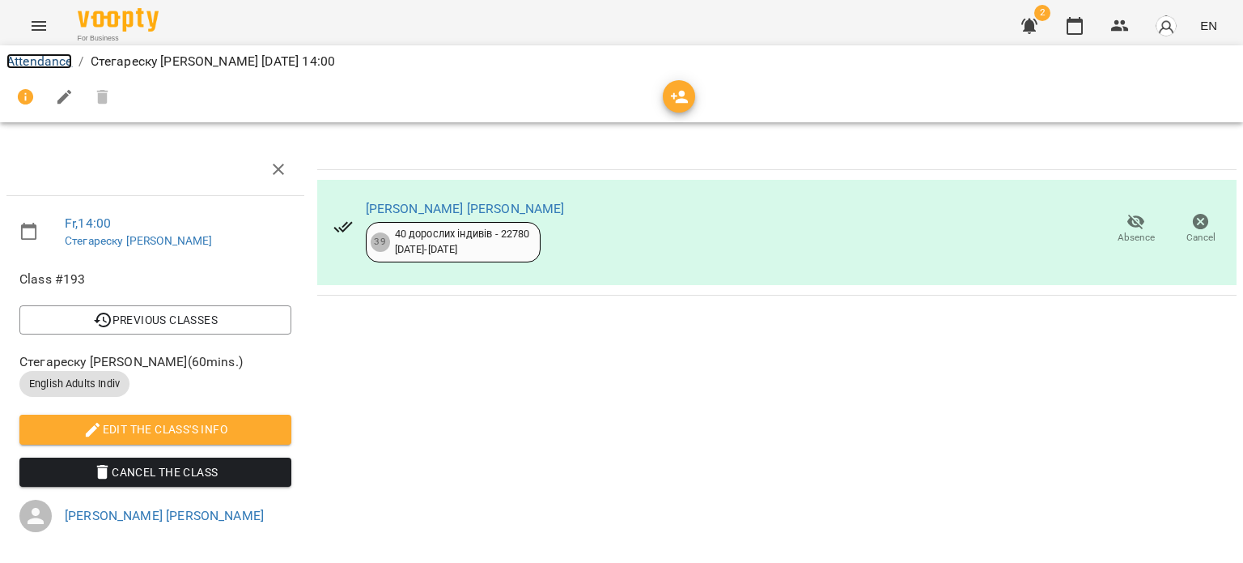
click at [58, 61] on link "Attendance" at bounding box center [39, 60] width 66 height 15
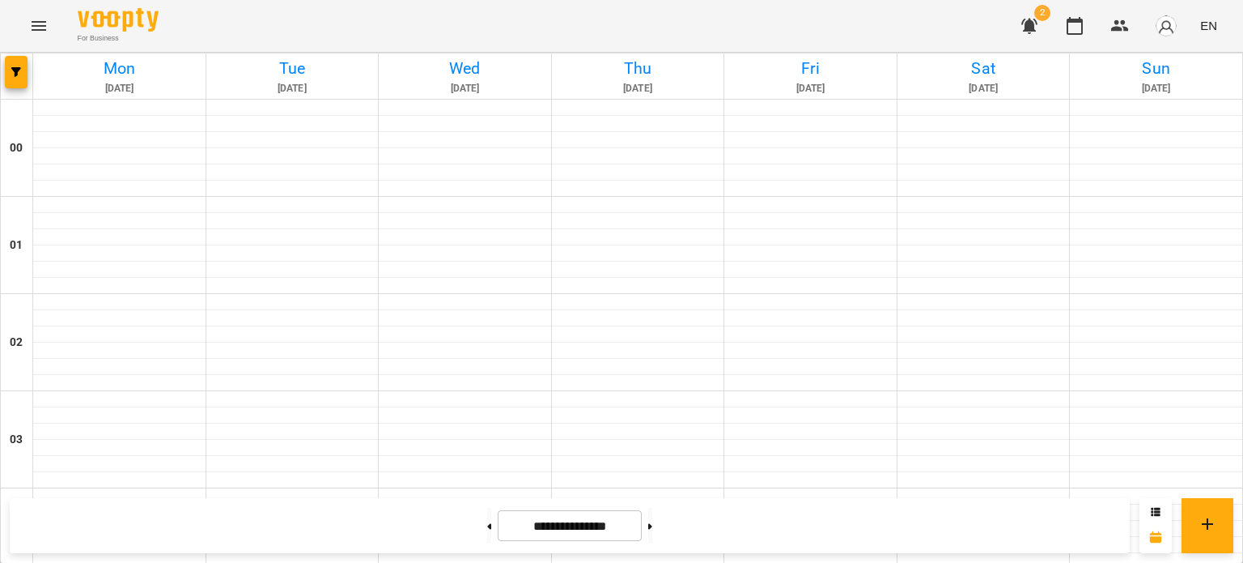
scroll to position [1862, 0]
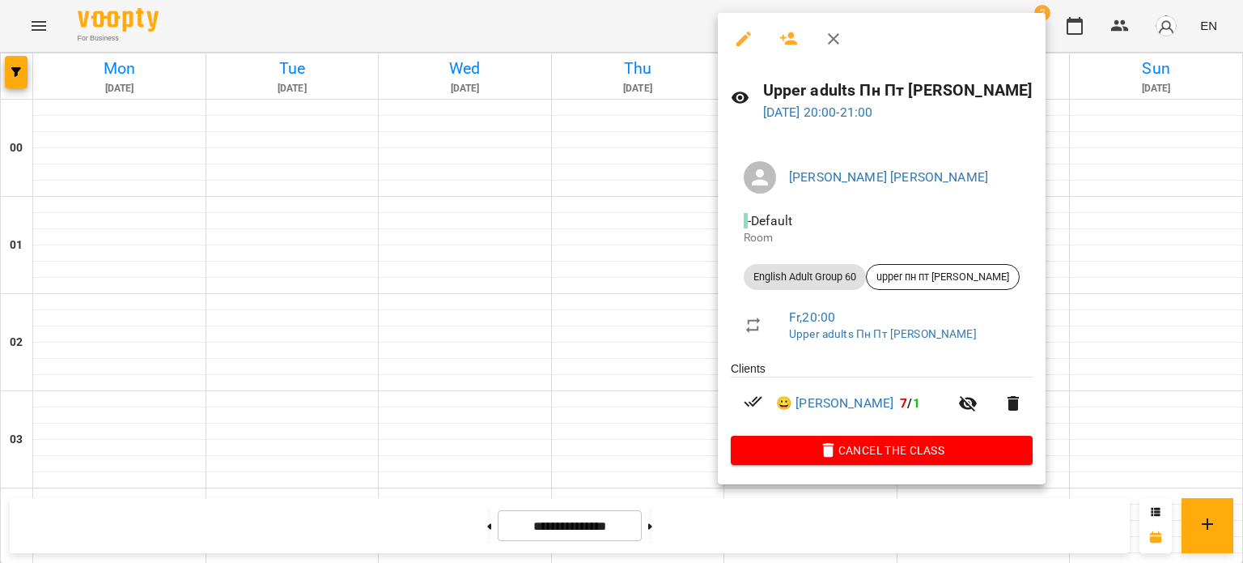
click at [744, 33] on icon "button" at bounding box center [743, 38] width 19 height 19
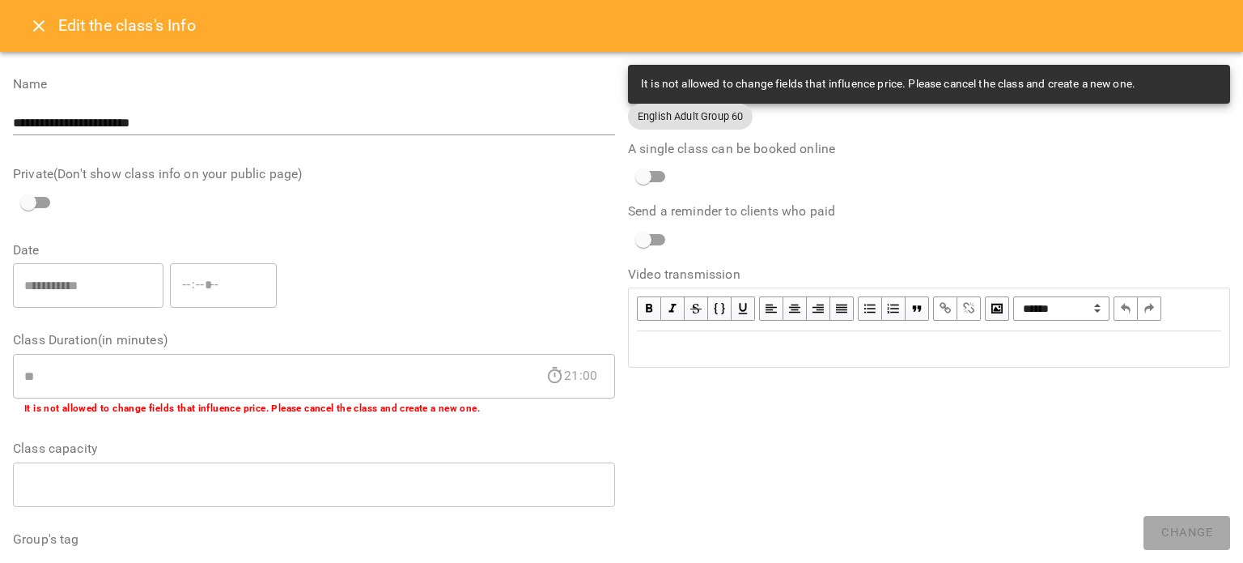
click at [37, 28] on icon "Close" at bounding box center [38, 25] width 11 height 11
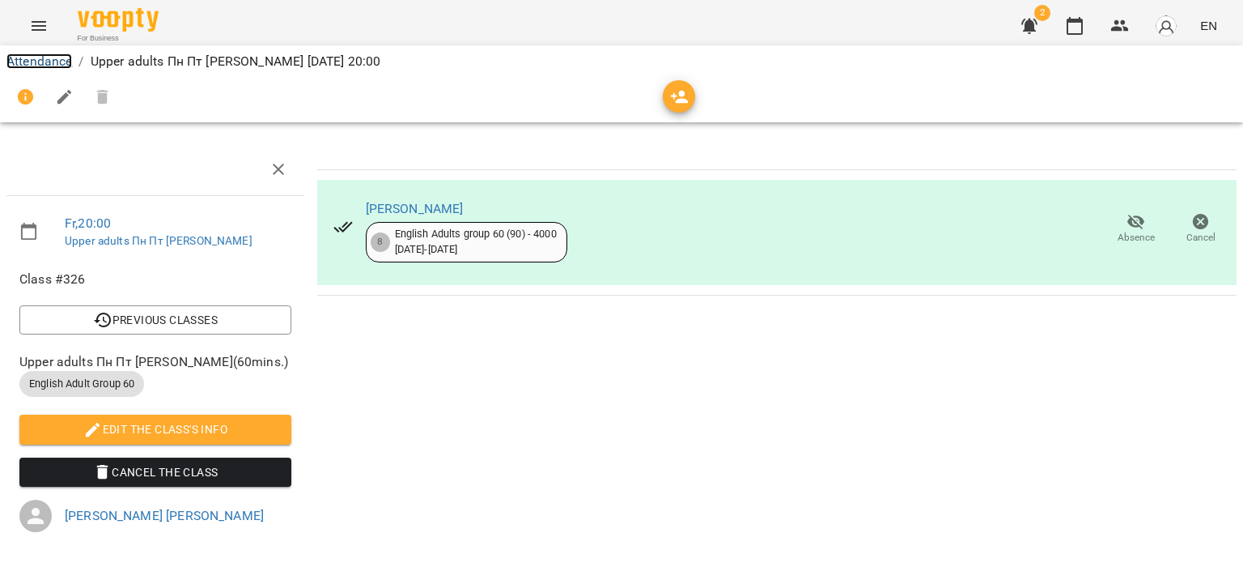
click at [41, 57] on link "Attendance" at bounding box center [39, 60] width 66 height 15
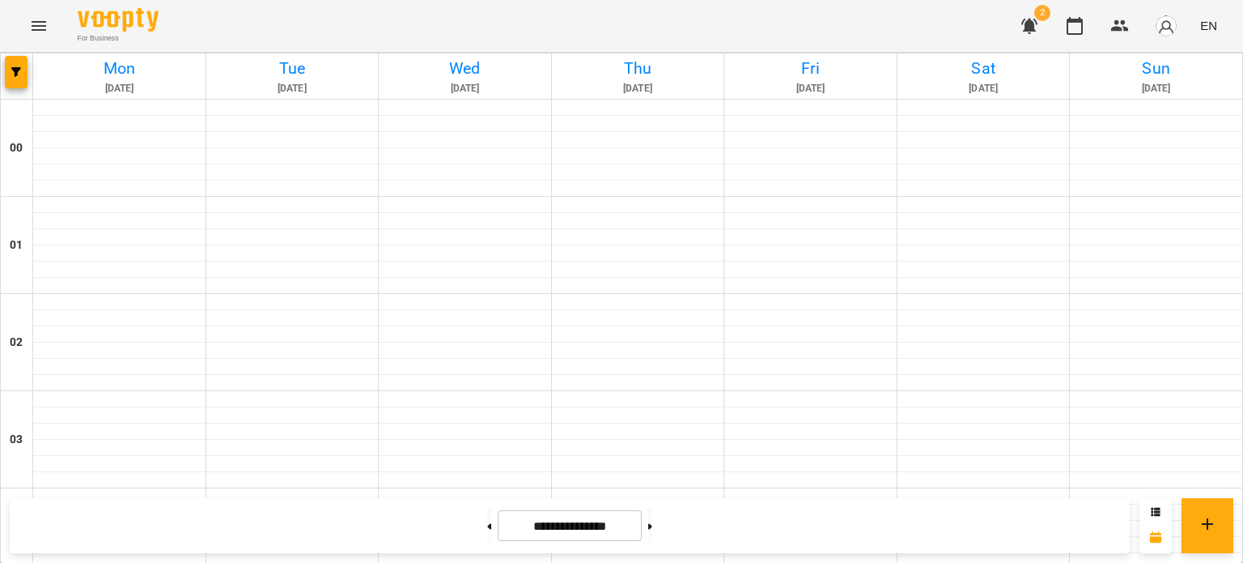
scroll to position [1295, 0]
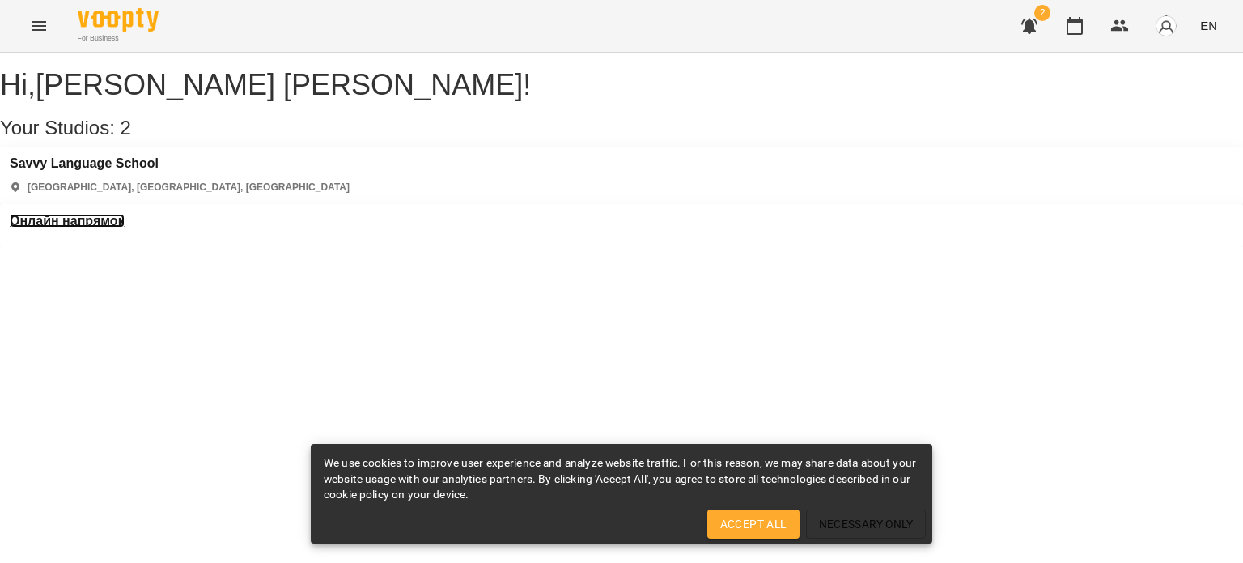
click at [125, 214] on h3 "Онлайн напрямок" at bounding box center [67, 221] width 115 height 15
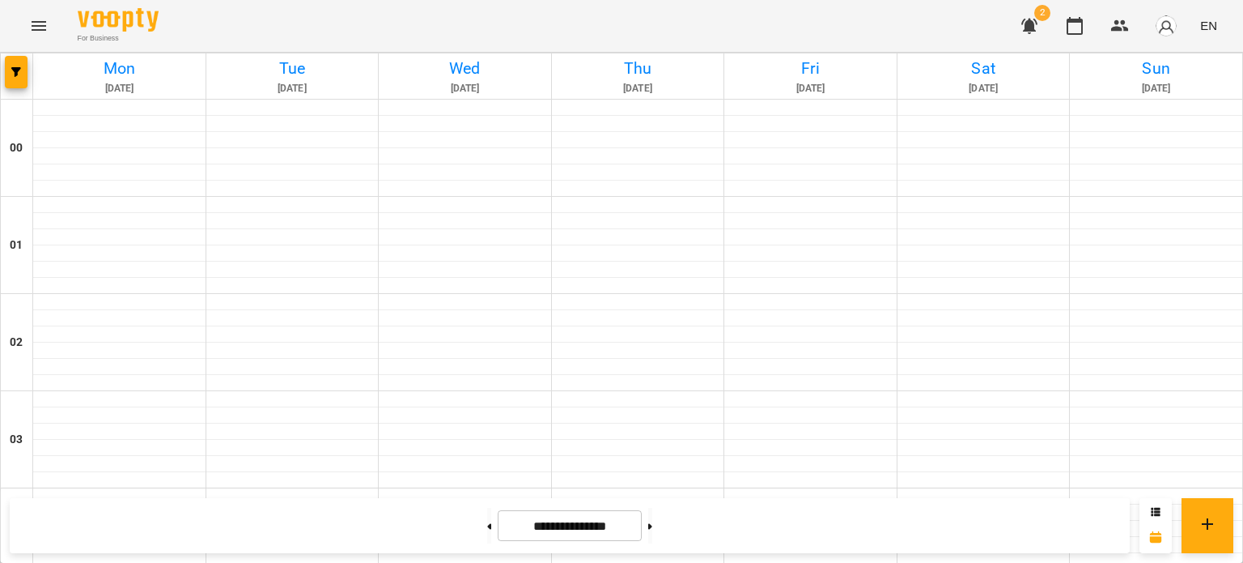
scroll to position [1862, 0]
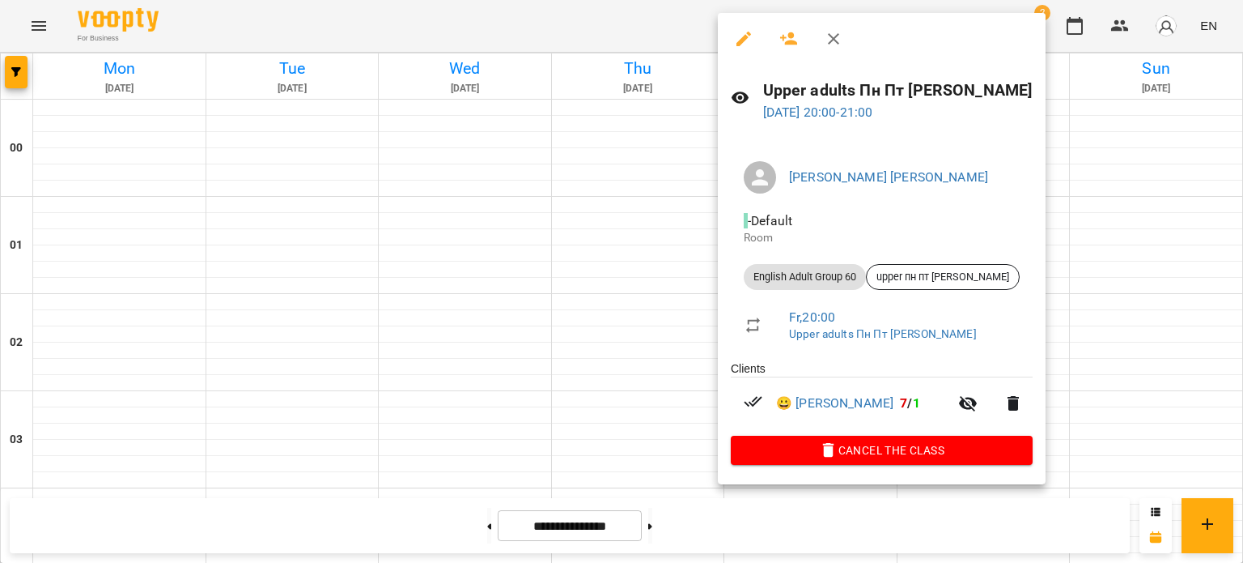
click at [737, 42] on icon "button" at bounding box center [744, 39] width 15 height 15
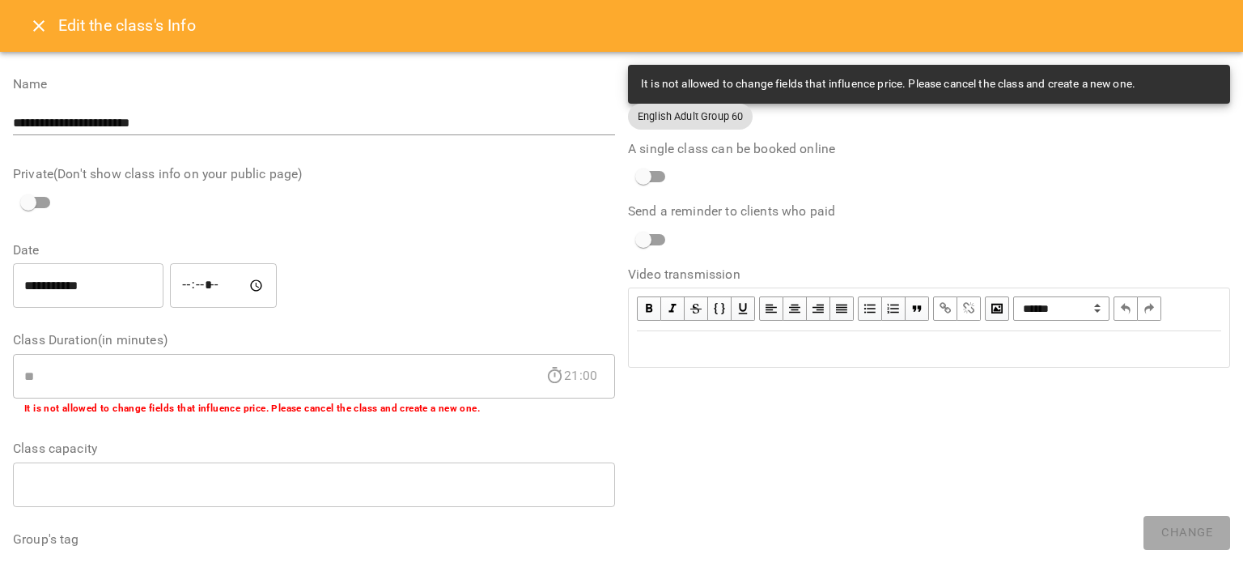
click at [120, 291] on input "**********" at bounding box center [88, 285] width 151 height 45
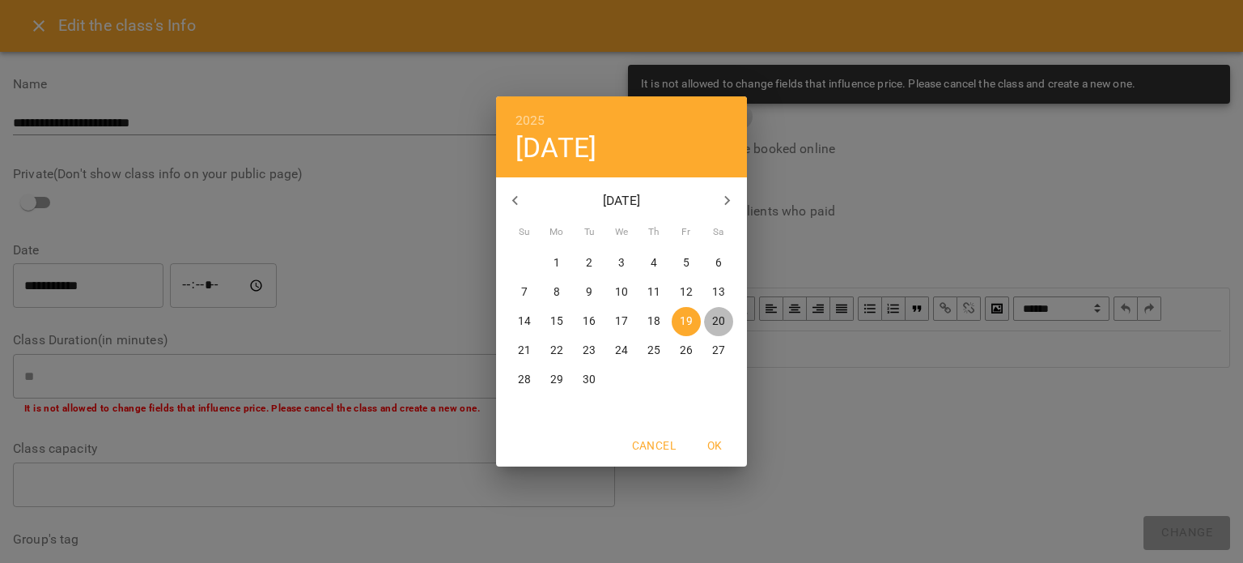
click at [708, 320] on span "20" at bounding box center [718, 321] width 29 height 16
type input "**********"
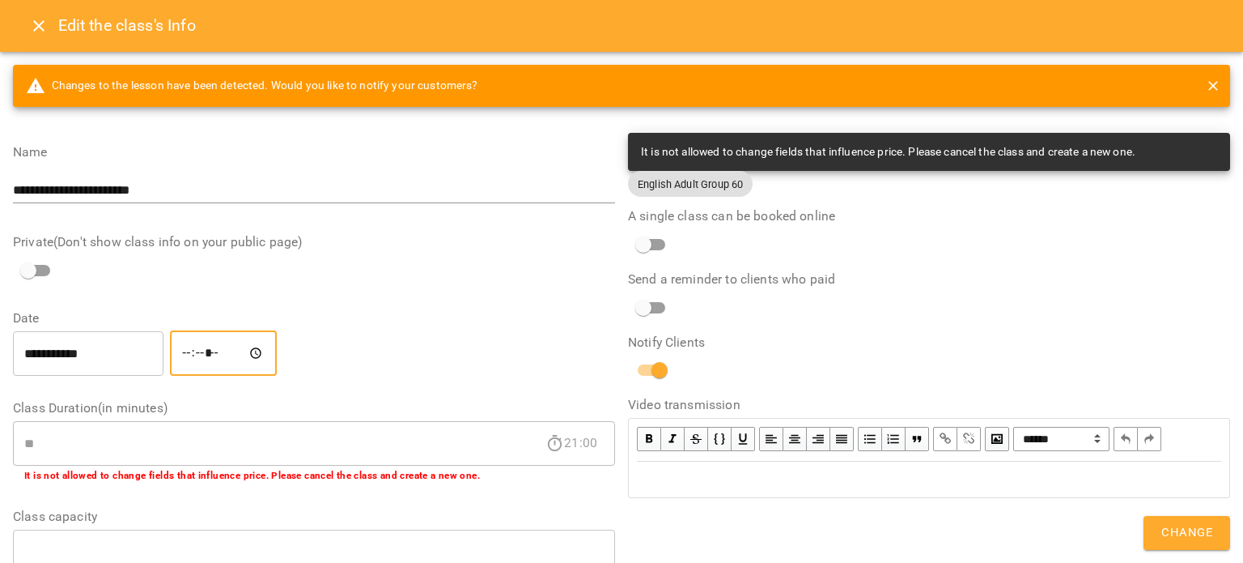
click at [210, 354] on input "*****" at bounding box center [223, 352] width 107 height 45
type input "*****"
click at [1189, 521] on button "Change" at bounding box center [1187, 533] width 87 height 34
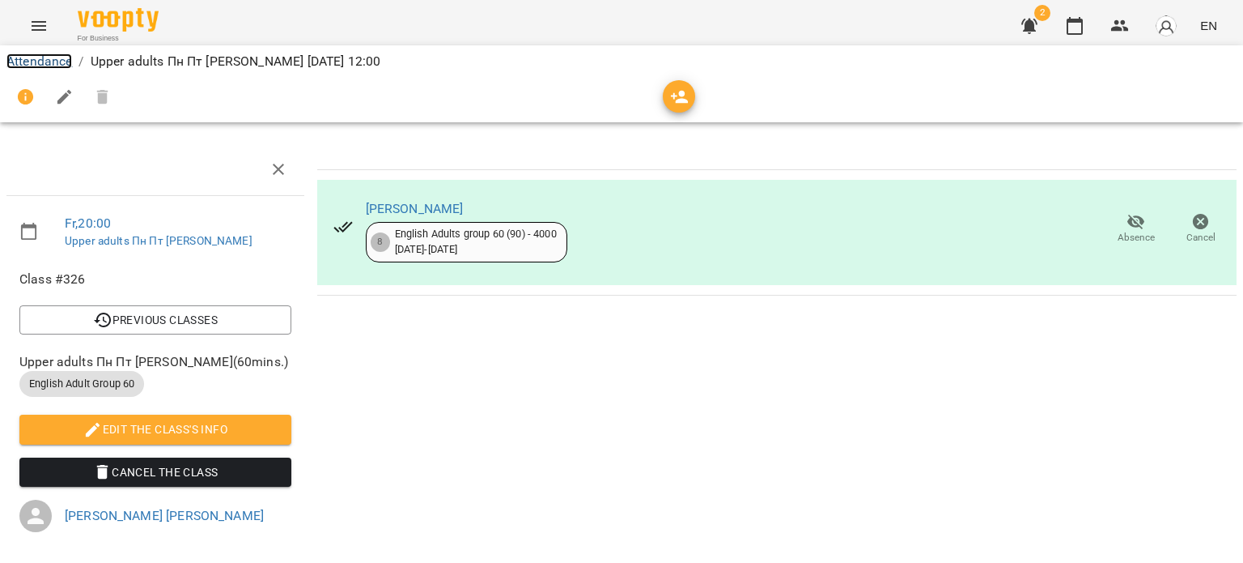
click at [53, 56] on link "Attendance" at bounding box center [39, 60] width 66 height 15
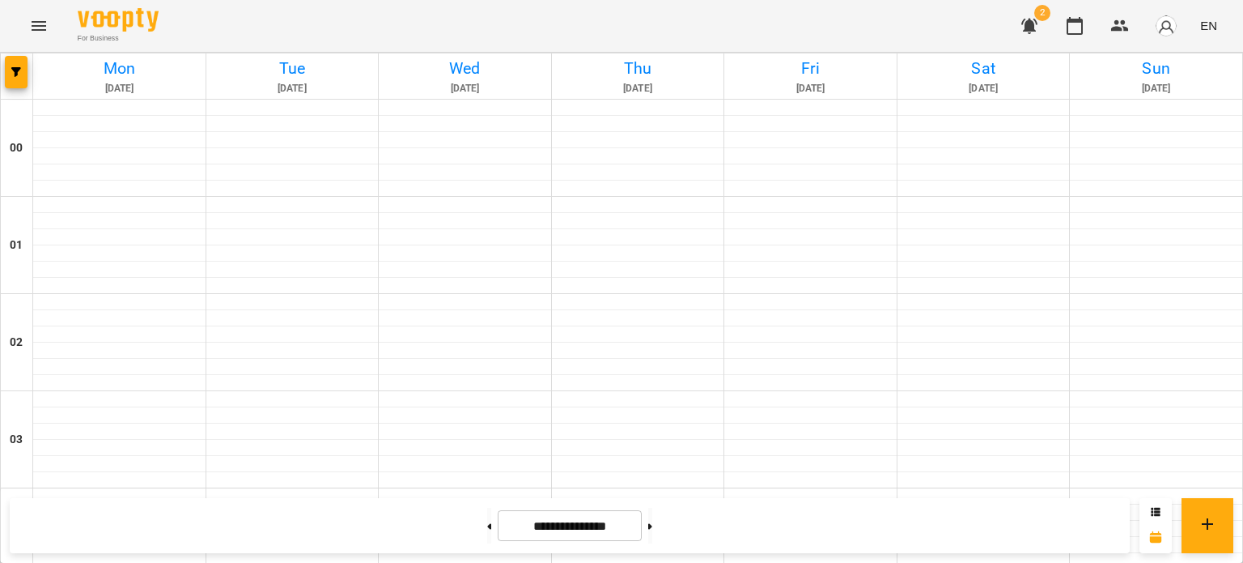
scroll to position [1376, 0]
